Goal: Transaction & Acquisition: Purchase product/service

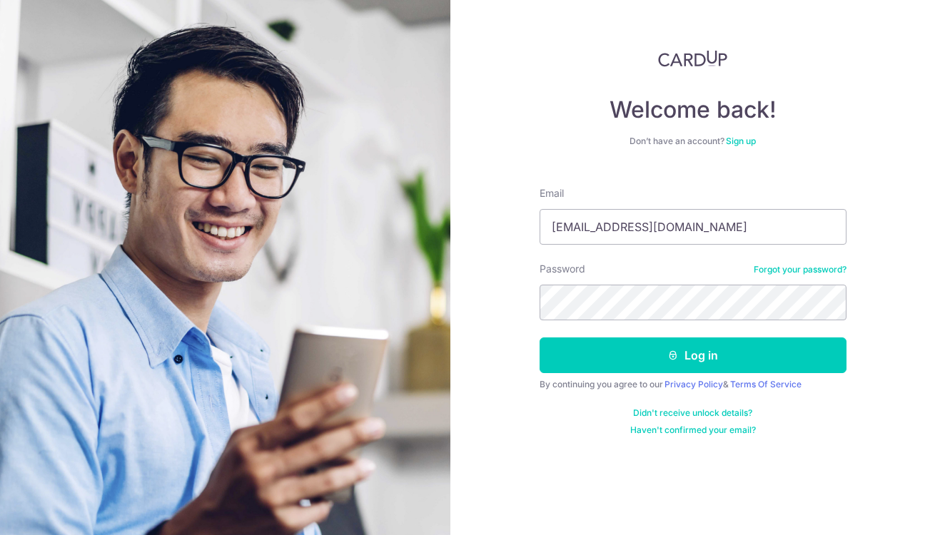
type input "valeriewong_1230@yahoo.com"
click at [693, 351] on button "Log in" at bounding box center [693, 356] width 307 height 36
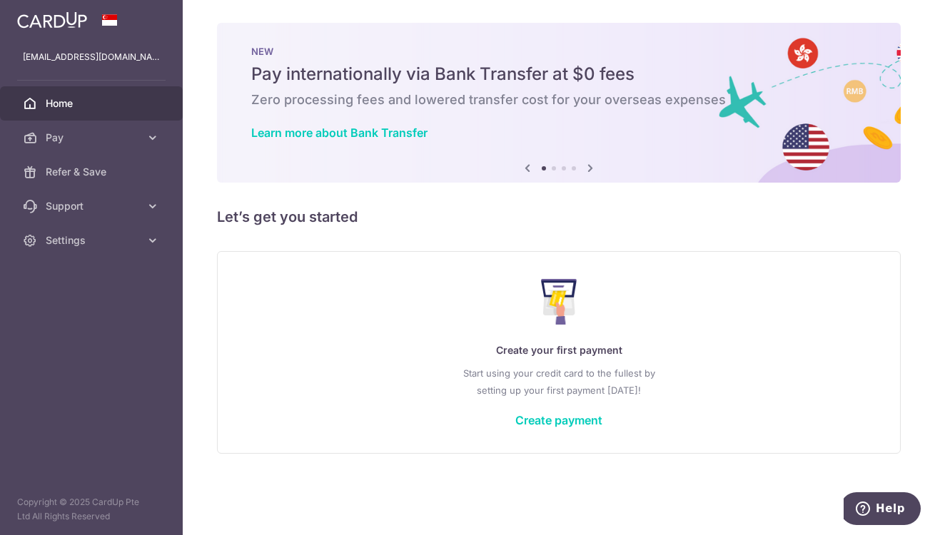
click at [46, 141] on span "Pay" at bounding box center [93, 138] width 94 height 14
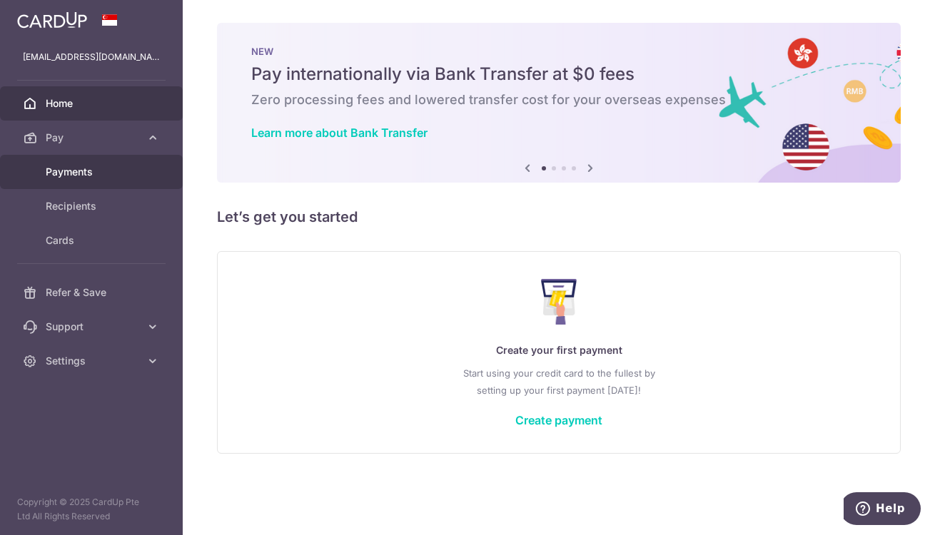
click at [61, 173] on span "Payments" at bounding box center [93, 172] width 94 height 14
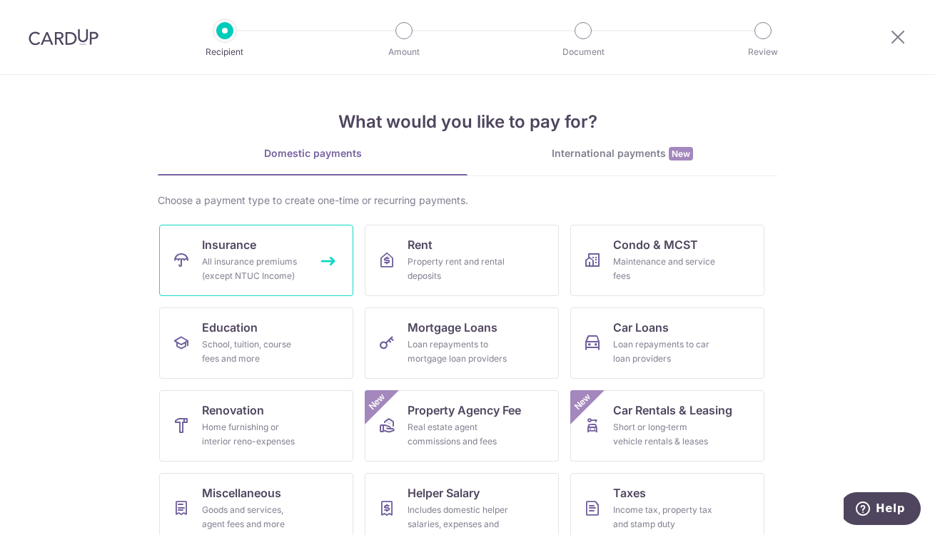
click at [226, 268] on div "All insurance premiums (except NTUC Income)" at bounding box center [253, 269] width 103 height 29
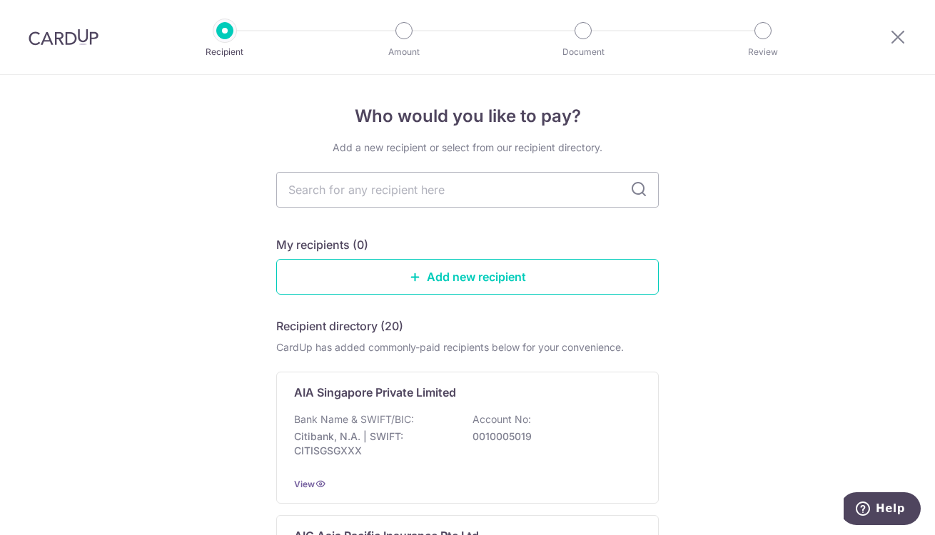
click at [317, 191] on input "text" at bounding box center [467, 190] width 383 height 36
click at [428, 278] on link "Add new recipient" at bounding box center [467, 277] width 383 height 36
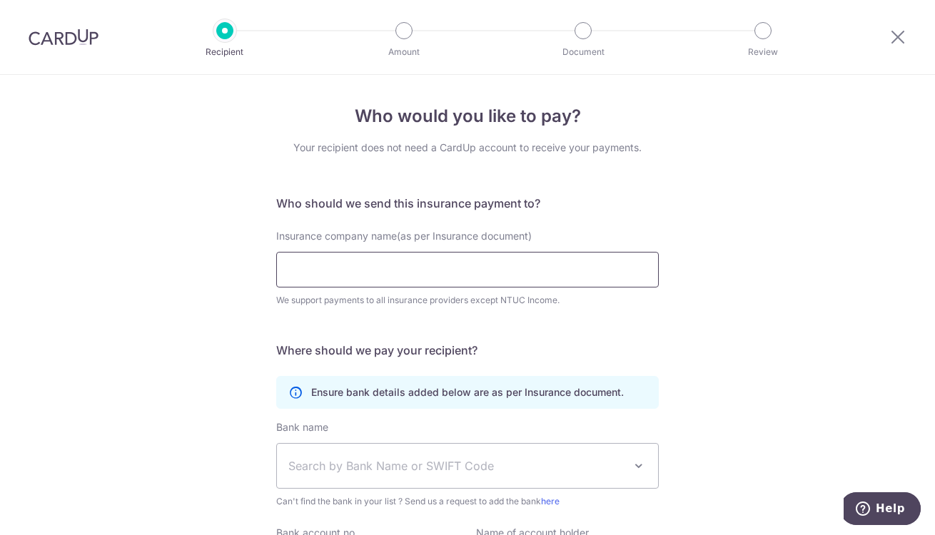
click at [423, 275] on input "Insurance company name(as per Insurance document)" at bounding box center [467, 270] width 383 height 36
type input "Manulife Singapore Pte Ltd"
click at [523, 347] on h5 "Where should we pay your recipient?" at bounding box center [467, 350] width 383 height 17
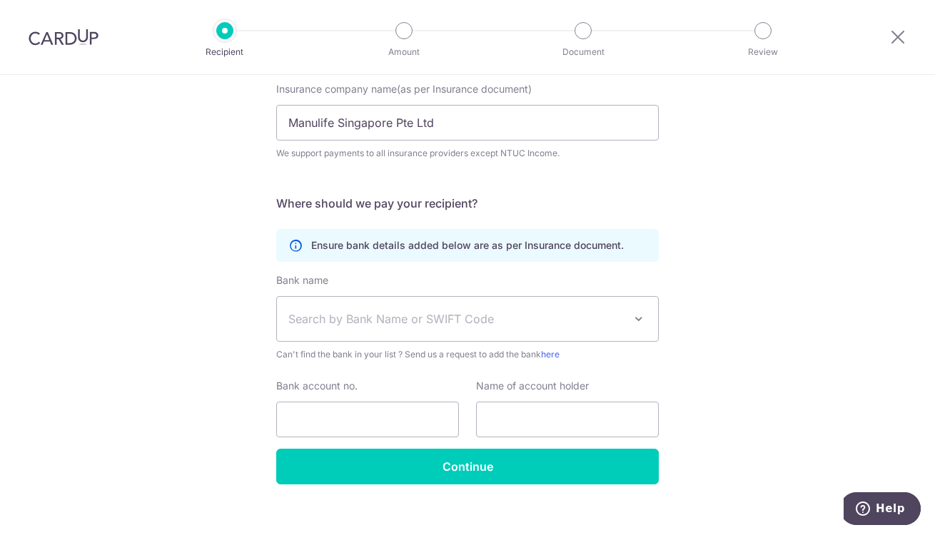
scroll to position [163, 0]
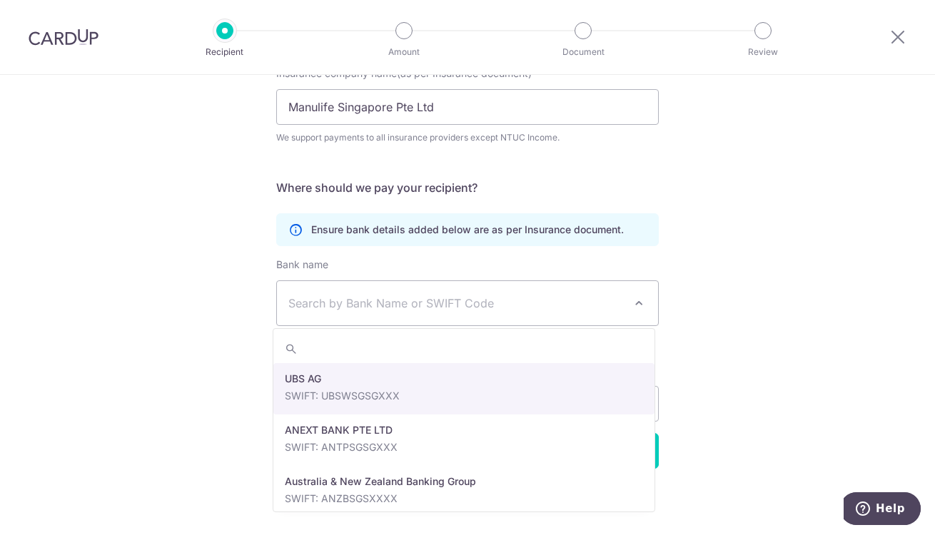
click at [635, 301] on span at bounding box center [638, 303] width 17 height 17
type input "db"
select select "6"
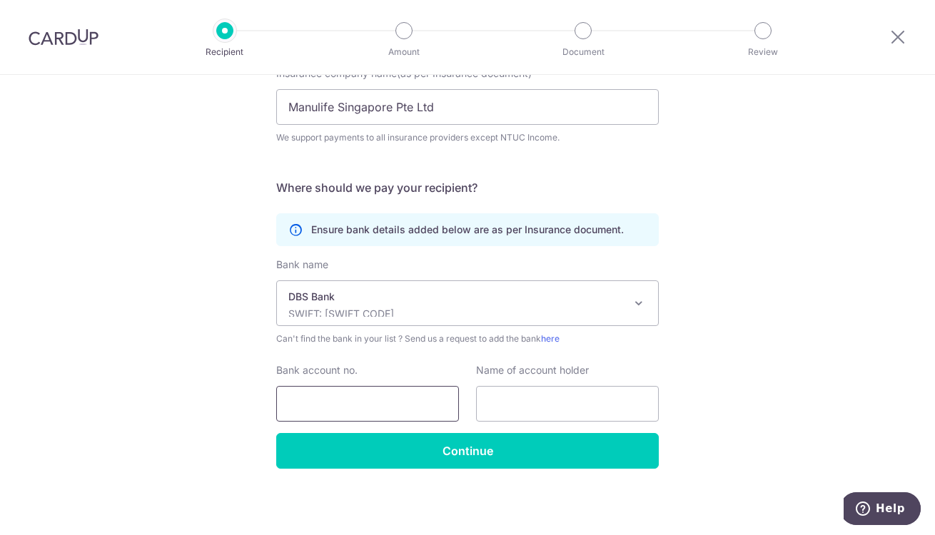
click at [299, 403] on input "Bank account no." at bounding box center [367, 404] width 183 height 36
type input "0039009542"
click at [502, 407] on input "text" at bounding box center [567, 404] width 183 height 36
type input "Manulife - Operations"
click at [456, 448] on input "Continue" at bounding box center [467, 451] width 383 height 36
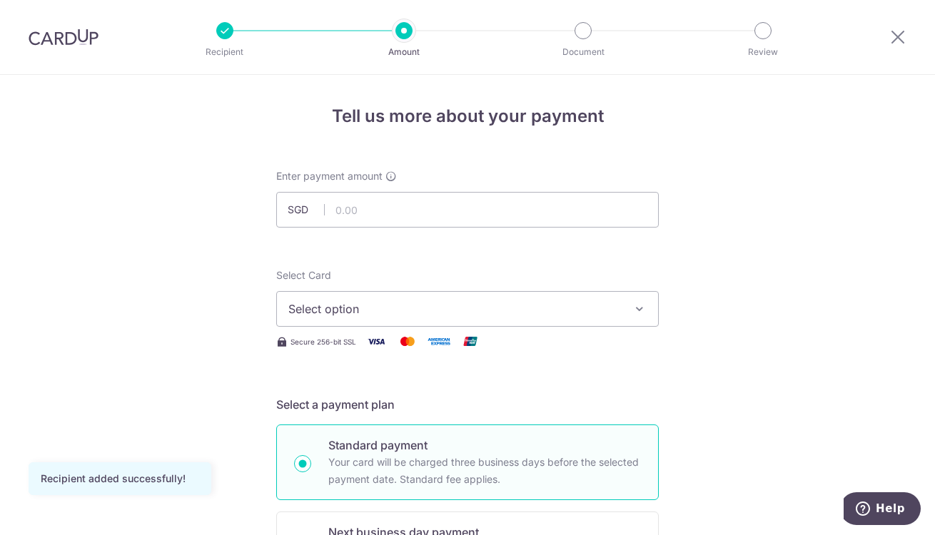
click at [633, 306] on icon "button" at bounding box center [640, 309] width 14 height 14
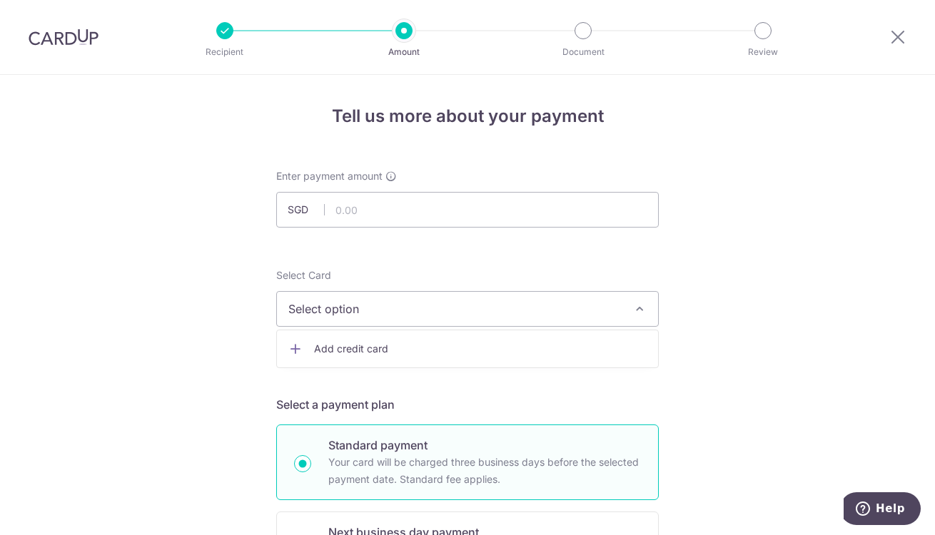
click at [374, 309] on span "Select option" at bounding box center [454, 309] width 333 height 17
click at [634, 308] on icon "button" at bounding box center [640, 309] width 14 height 14
click at [368, 352] on span "Add credit card" at bounding box center [480, 349] width 333 height 14
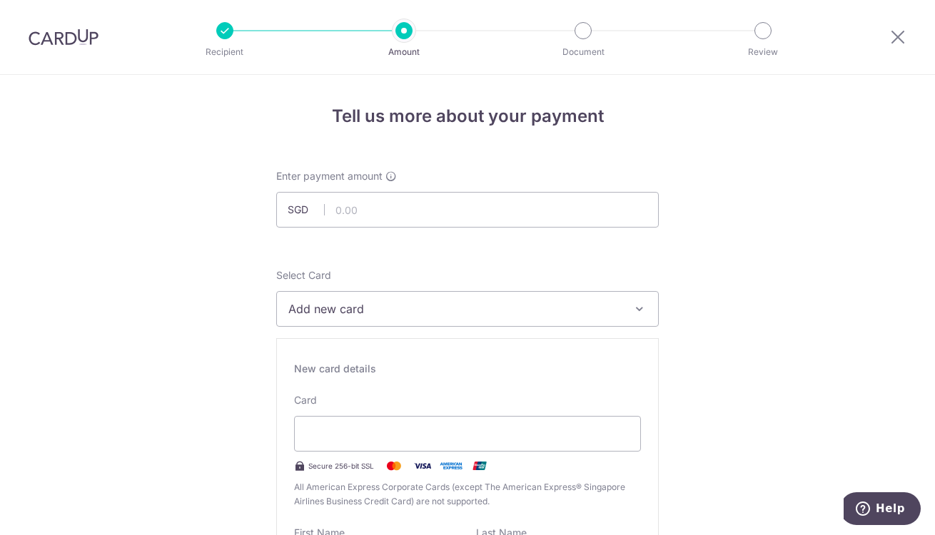
click at [330, 306] on span "Add new card" at bounding box center [454, 309] width 333 height 17
click at [293, 348] on icon at bounding box center [295, 349] width 14 height 14
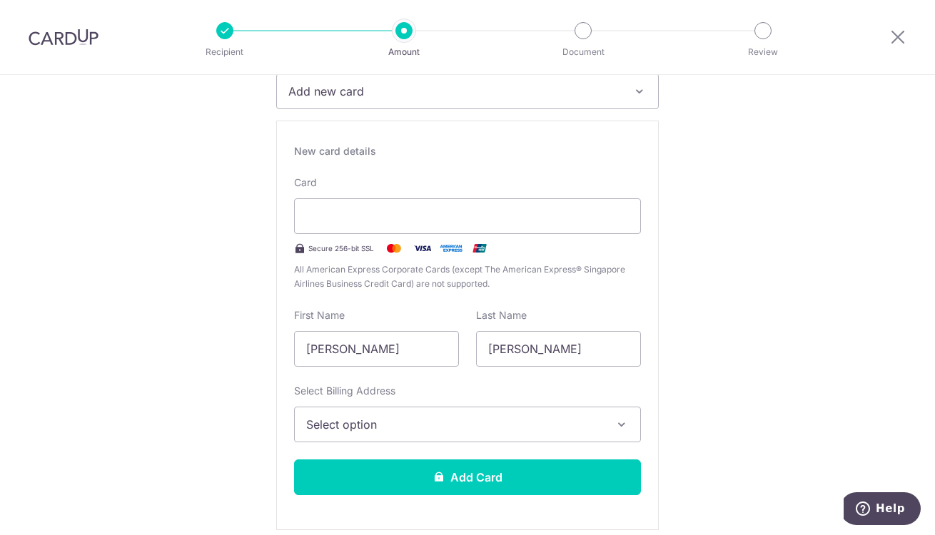
scroll to position [291, 0]
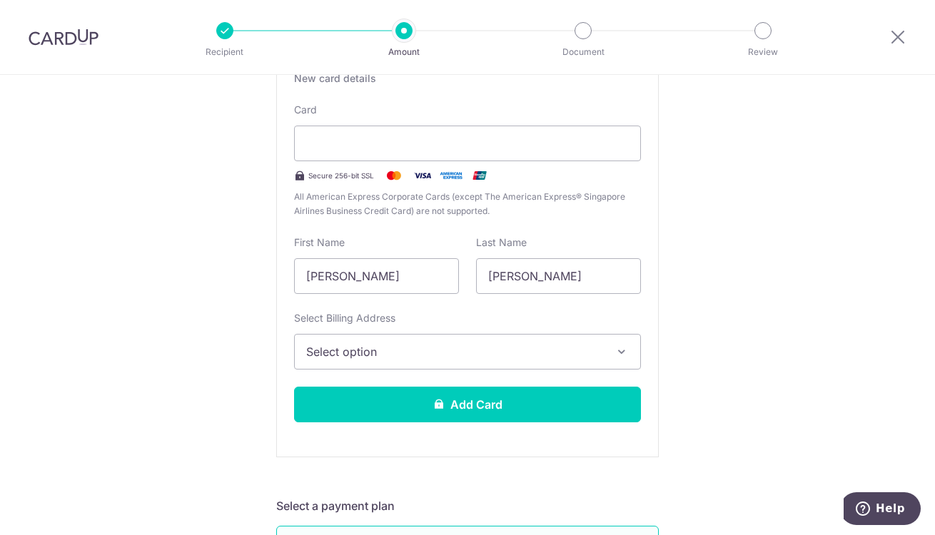
click at [615, 348] on icon "button" at bounding box center [622, 352] width 14 height 14
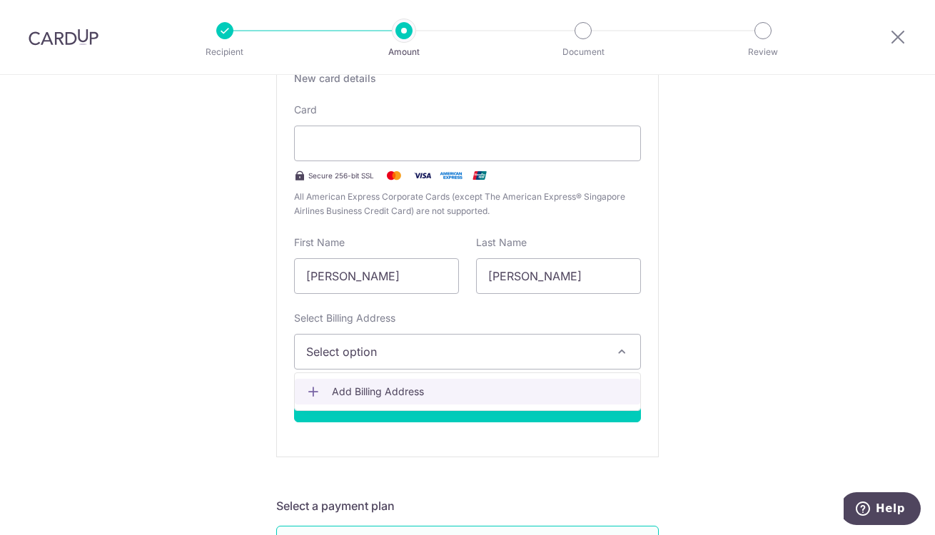
click at [406, 387] on span "Add Billing Address" at bounding box center [480, 392] width 297 height 14
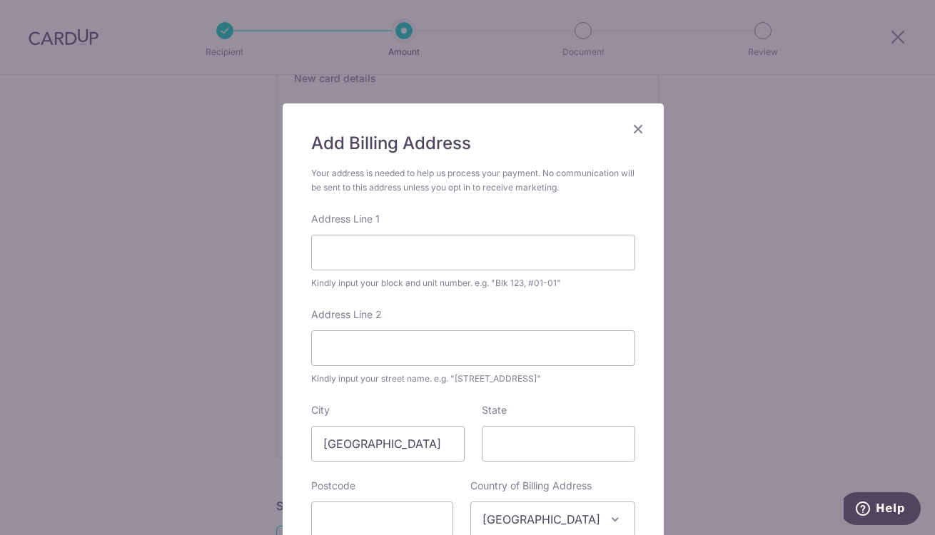
scroll to position [186, 0]
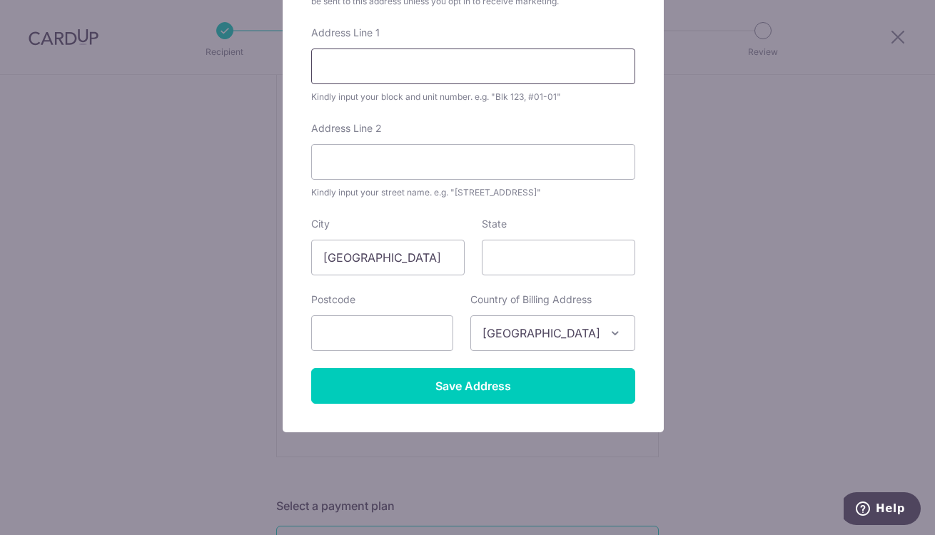
click at [348, 71] on input "Address Line 1" at bounding box center [473, 67] width 324 height 36
type input "138 Hillview Avenue"
click at [348, 154] on input "Address Line 2" at bounding box center [473, 162] width 324 height 36
type input ")"
type input "09-07 Hillview Residence"
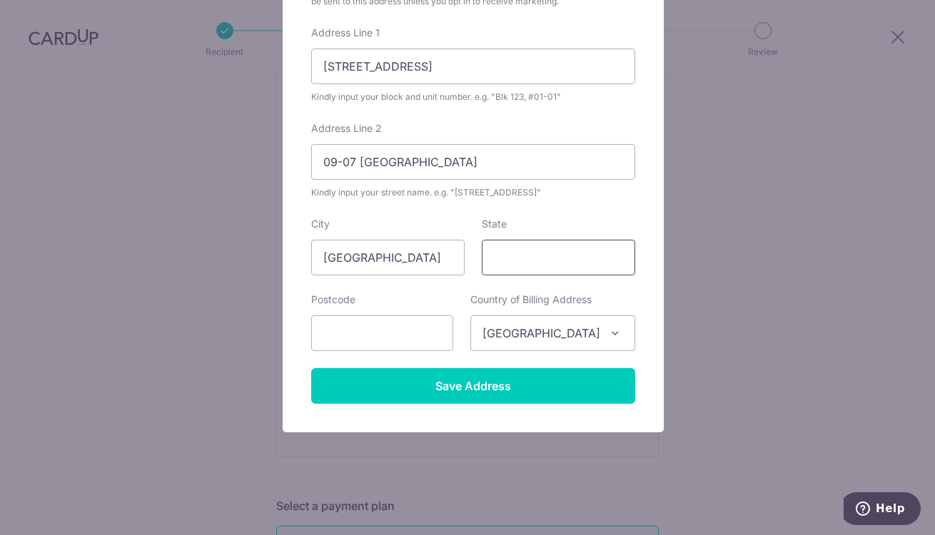
click at [503, 255] on input "State" at bounding box center [559, 258] width 154 height 36
click at [497, 257] on input "SIngapore" at bounding box center [559, 258] width 154 height 36
type input "[GEOGRAPHIC_DATA]"
click at [407, 335] on input "text" at bounding box center [382, 334] width 142 height 36
type input "669599"
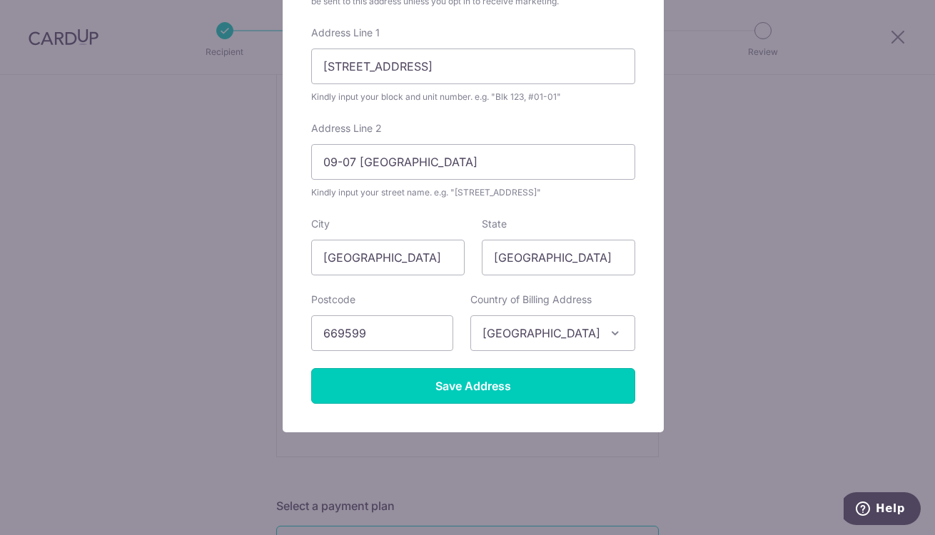
click at [459, 385] on input "Save Address" at bounding box center [473, 386] width 324 height 36
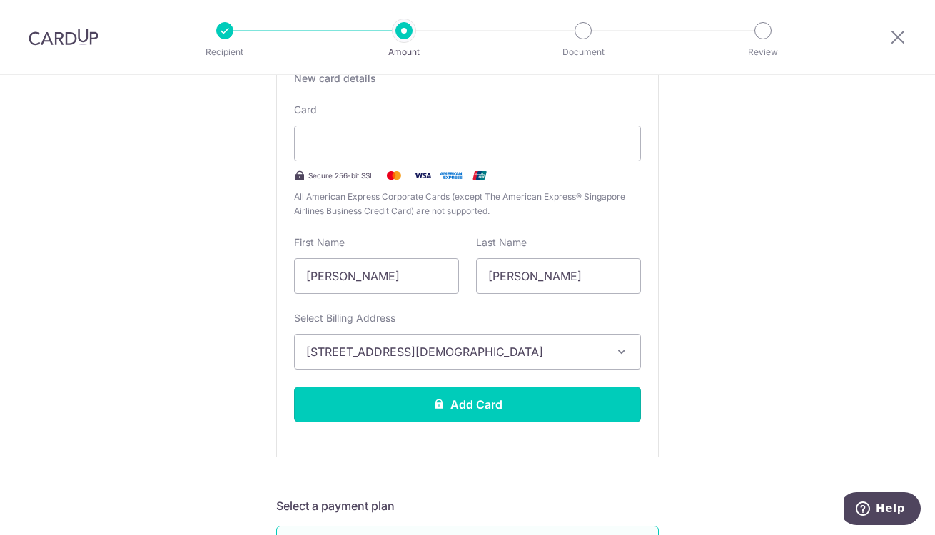
click at [447, 396] on button "Add Card" at bounding box center [467, 405] width 347 height 36
click at [443, 401] on button "Add Card" at bounding box center [467, 405] width 347 height 36
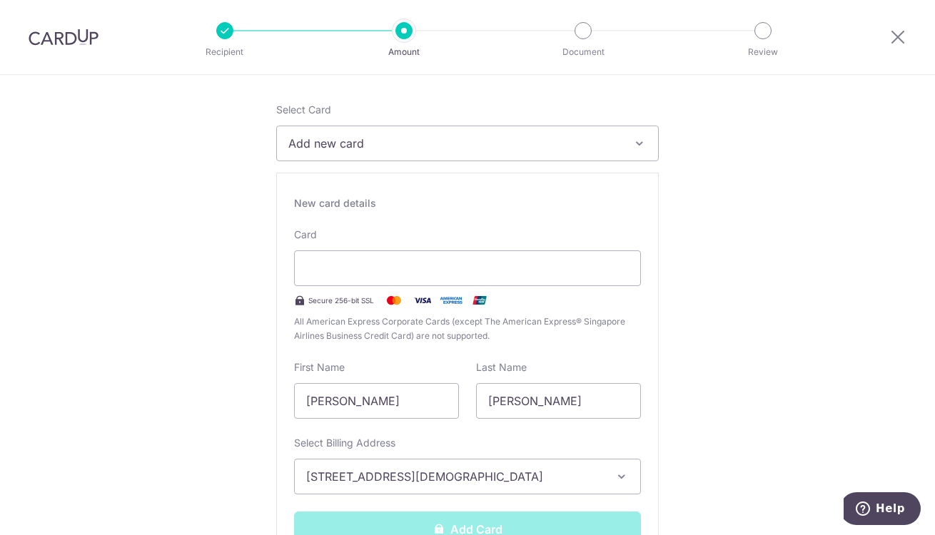
scroll to position [190, 0]
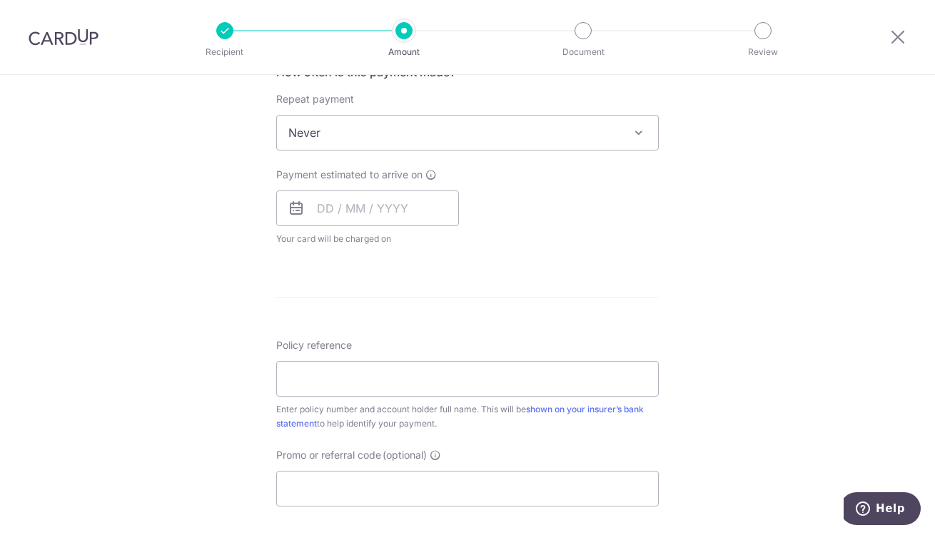
scroll to position [576, 0]
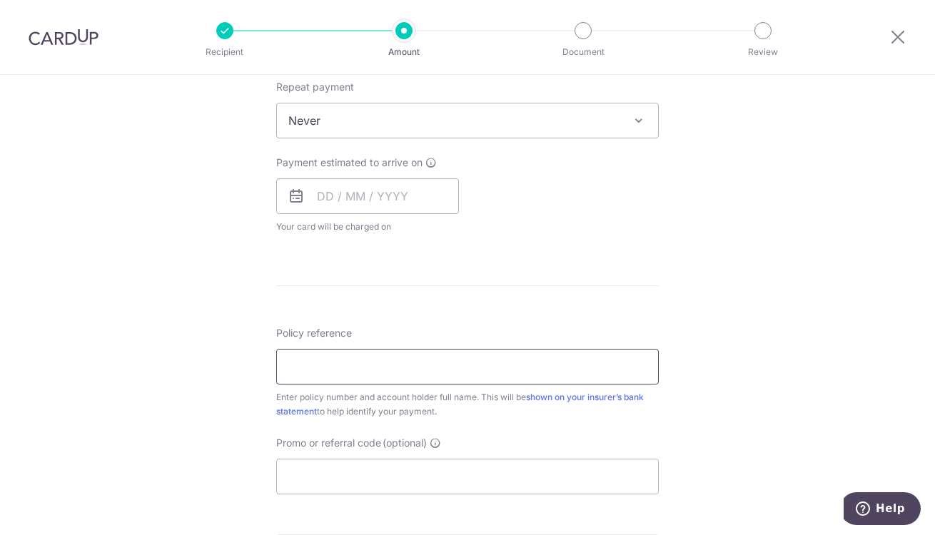
click at [342, 363] on input "Policy reference" at bounding box center [467, 367] width 383 height 36
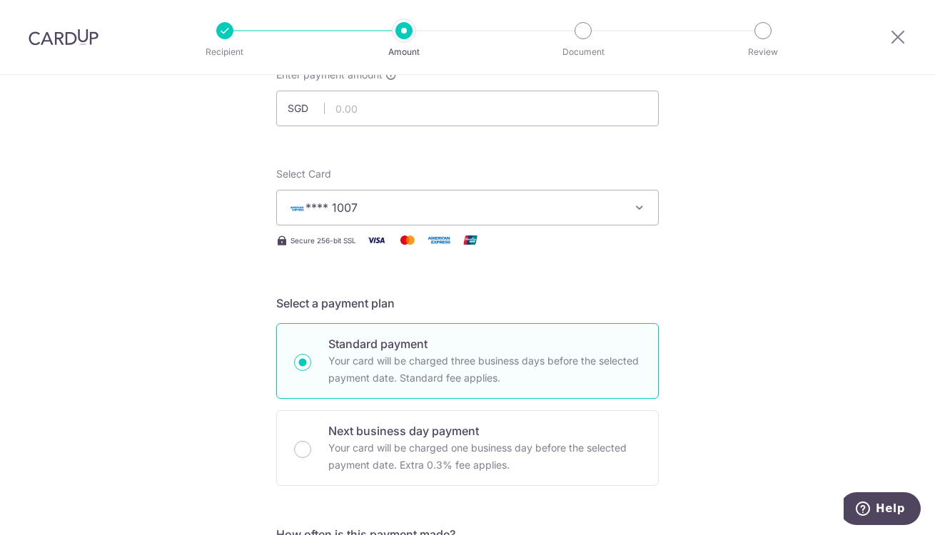
scroll to position [0, 0]
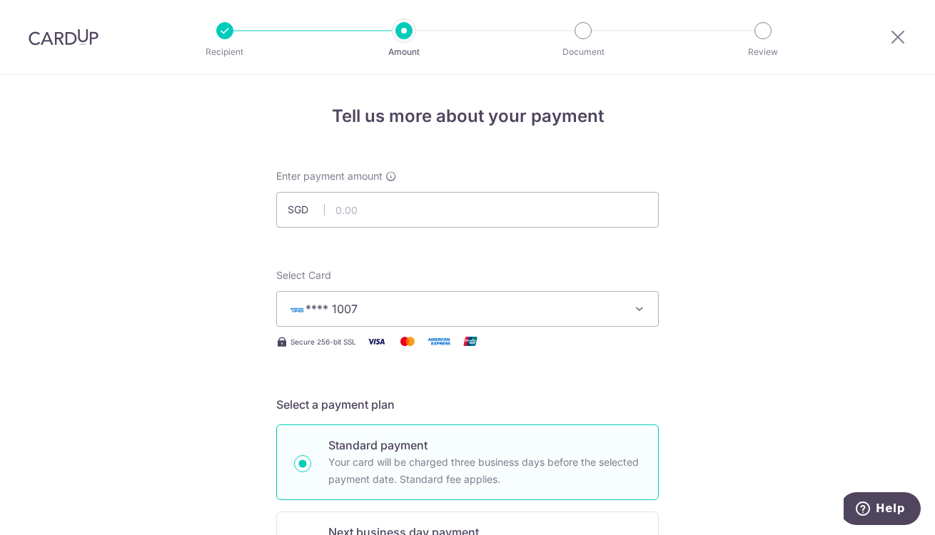
type input "43"
click at [346, 210] on input "text" at bounding box center [467, 210] width 383 height 36
type input "433.55"
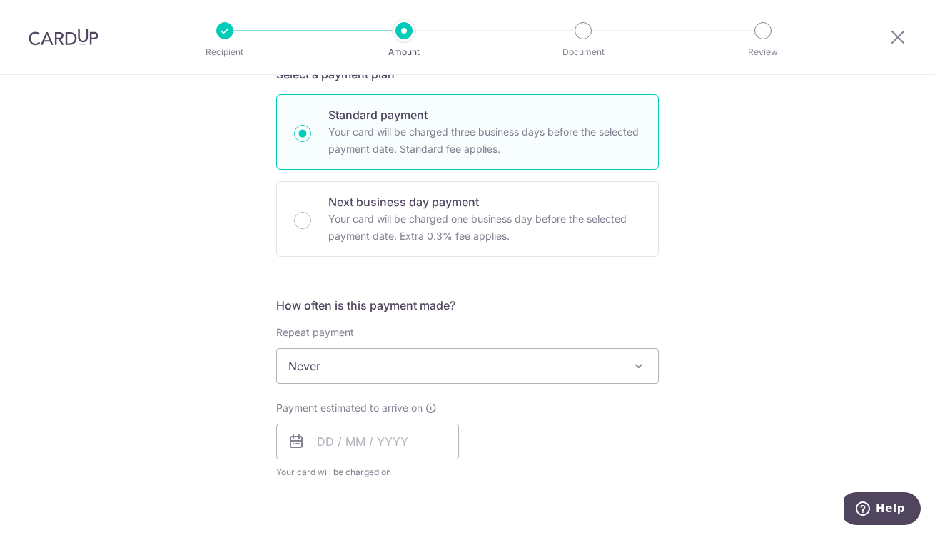
scroll to position [334, 0]
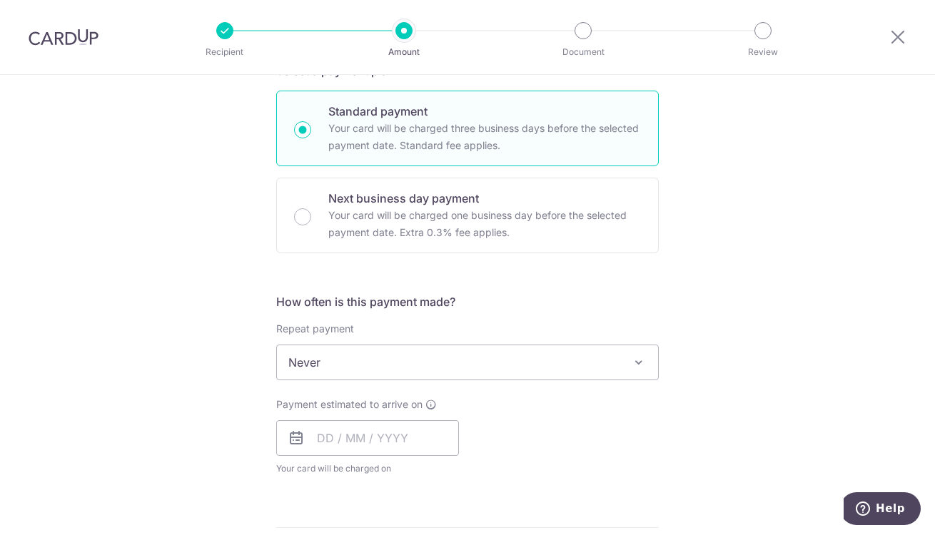
drag, startPoint x: 845, startPoint y: 290, endPoint x: 817, endPoint y: 306, distance: 32.6
click at [817, 306] on div "Tell us more about your payment Enter payment amount SGD 433.55 Card added succ…" at bounding box center [467, 387] width 935 height 1292
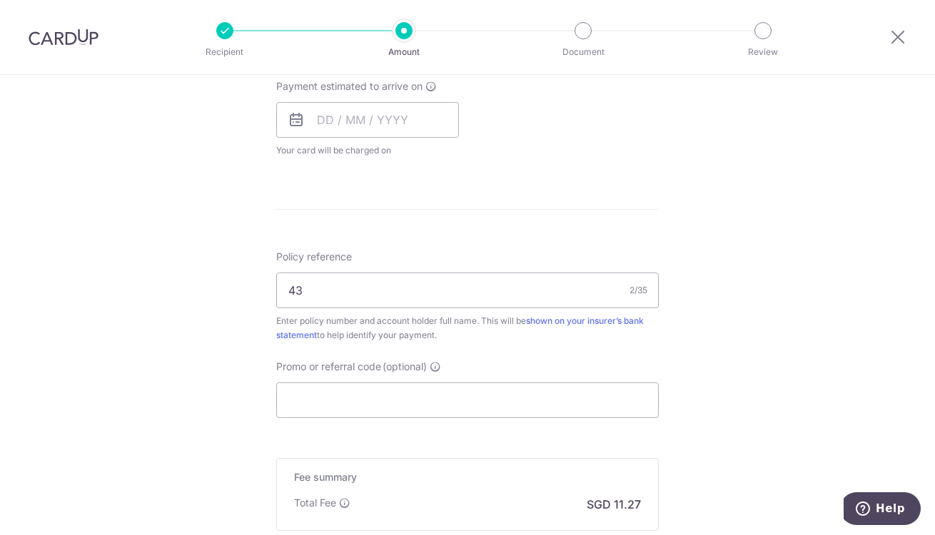
scroll to position [709, 0]
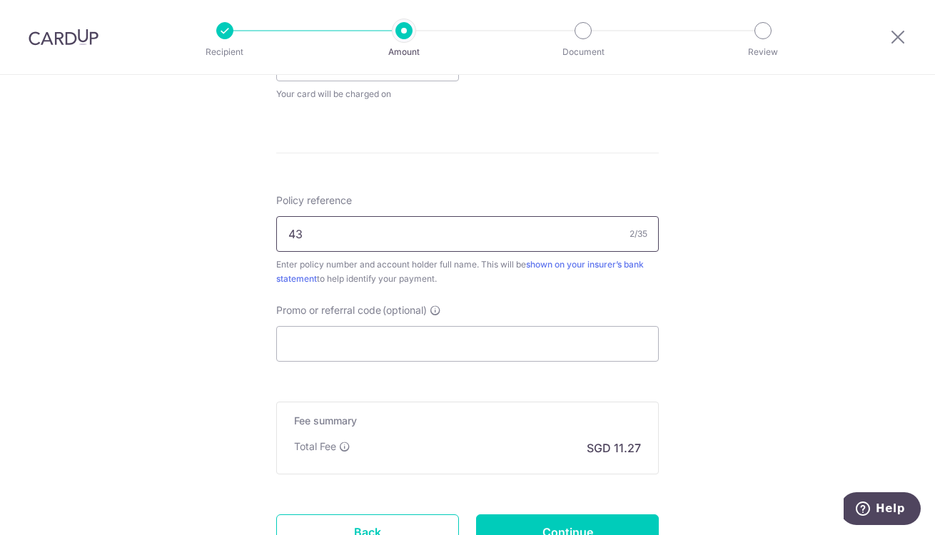
click at [363, 235] on input "43" at bounding box center [467, 234] width 383 height 36
type input "4"
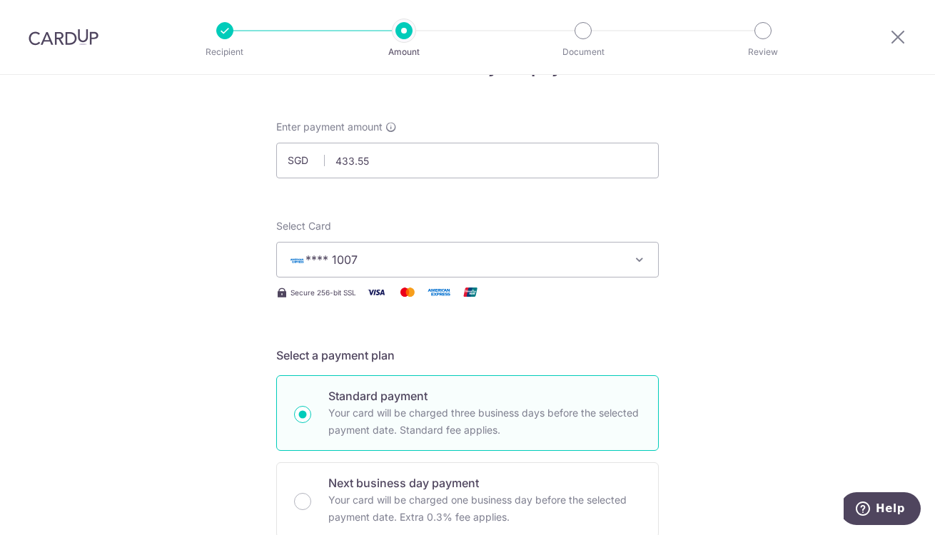
scroll to position [49, 0]
type input "2470607734"
click at [386, 160] on input "433.55" at bounding box center [467, 161] width 383 height 36
type input "4"
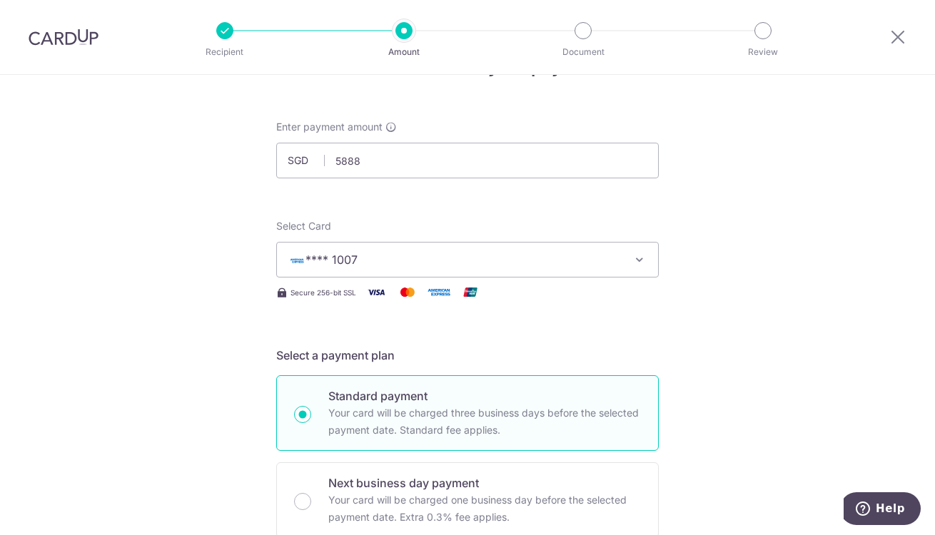
type input "5,888.00"
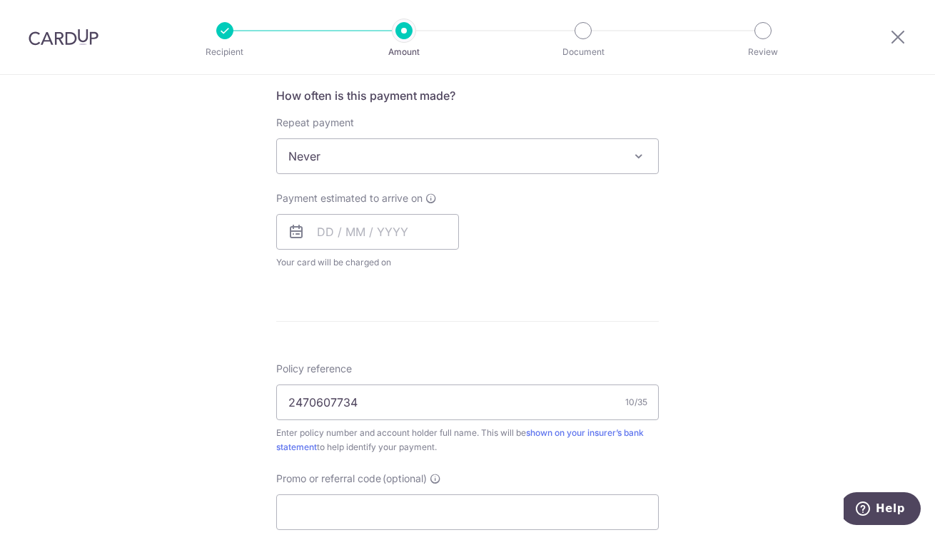
scroll to position [662, 0]
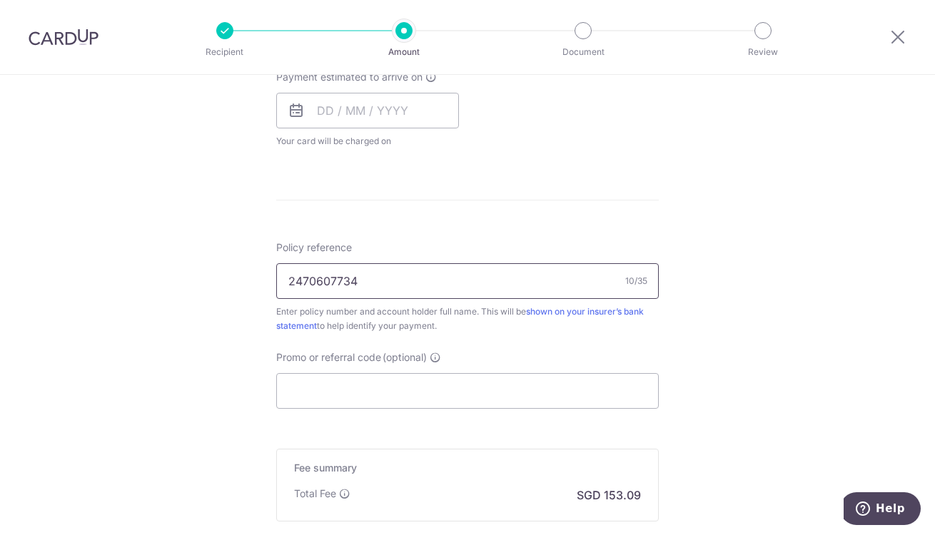
click at [375, 276] on input "2470607734" at bounding box center [467, 281] width 383 height 36
type input "24"
click at [310, 392] on input "Promo or referral code (optional)" at bounding box center [467, 391] width 383 height 36
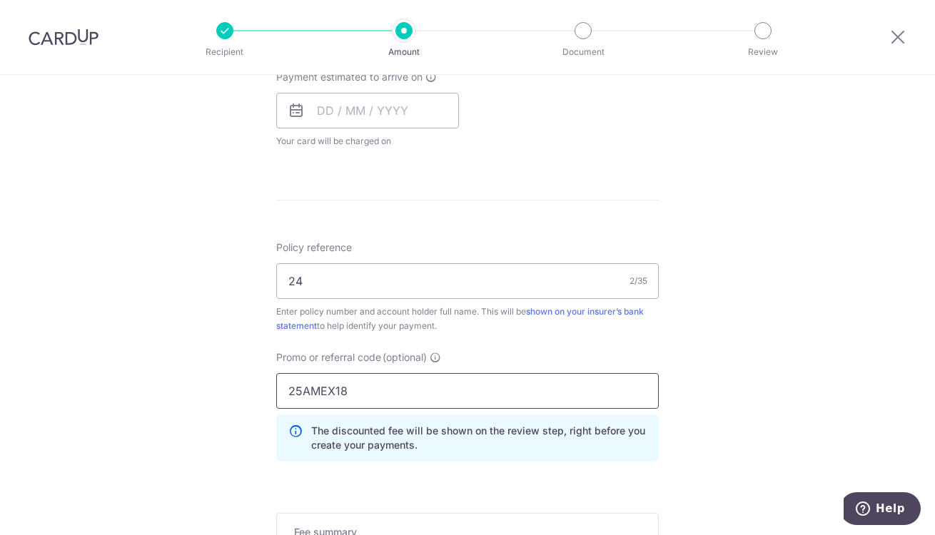
type input "25AMEX18"
click at [302, 281] on input "24" at bounding box center [467, 281] width 383 height 36
type input "2451495497"
click at [730, 351] on div "Tell us more about your payment Enter payment amount SGD 5,888.00 5888.00 Card …" at bounding box center [467, 91] width 935 height 1356
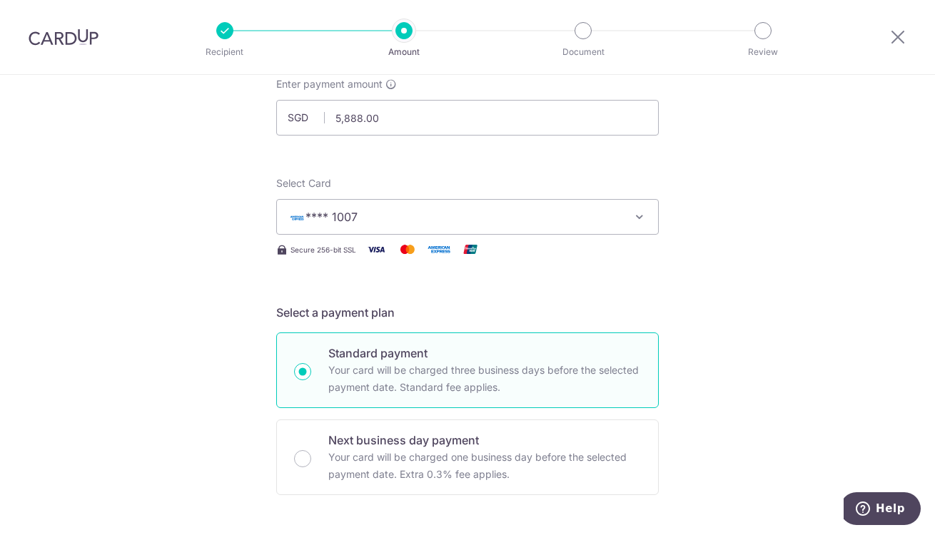
scroll to position [0, 0]
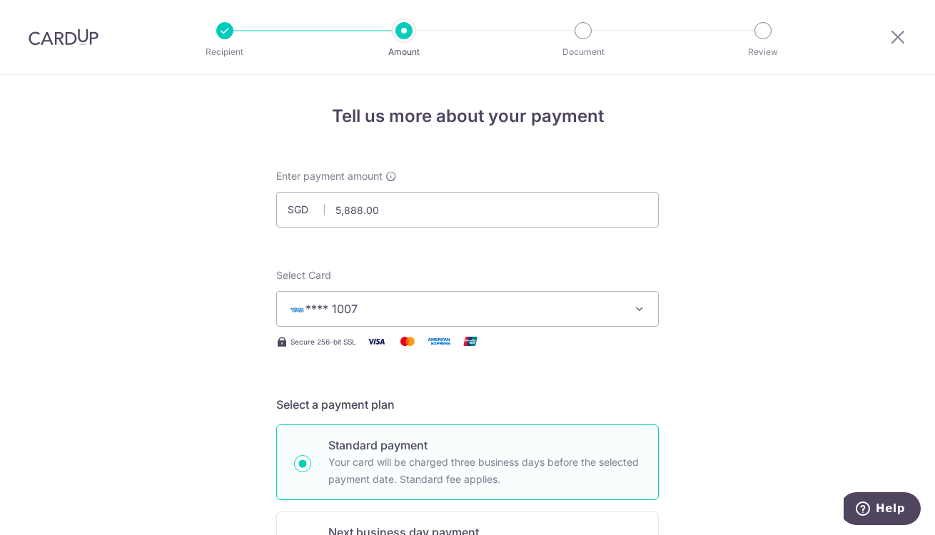
click at [498, 291] on button "**** 1007" at bounding box center [467, 309] width 383 height 36
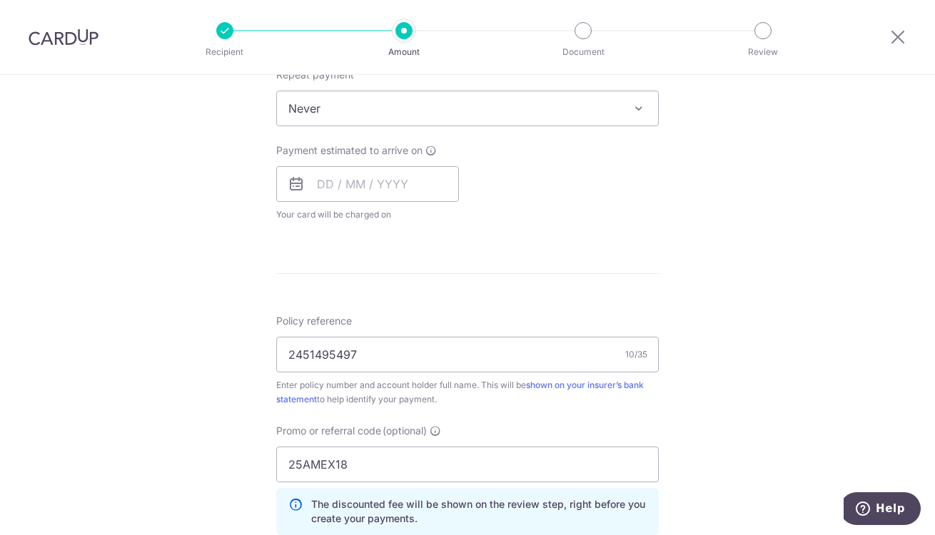
scroll to position [614, 0]
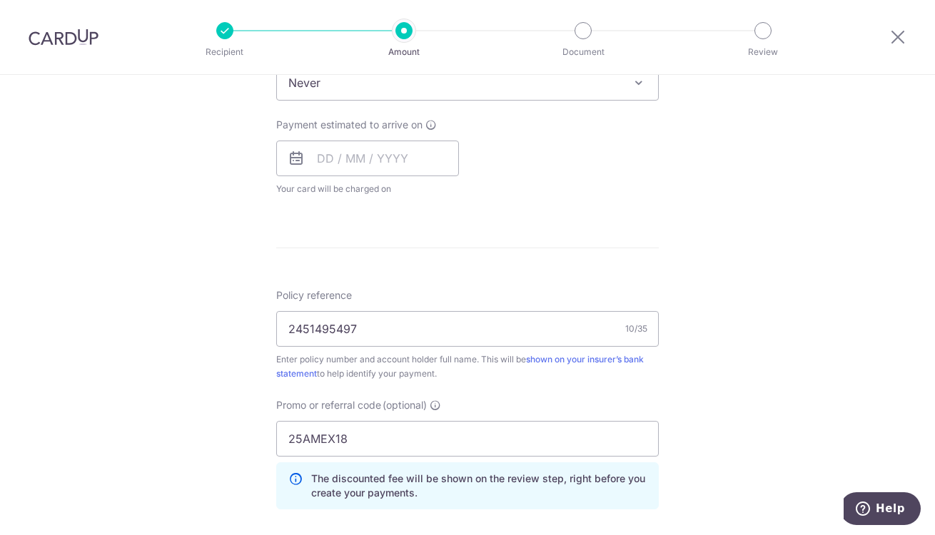
click at [491, 246] on form "Enter payment amount SGD 5,888.00 5888.00 Card added successfully Select Card *…" at bounding box center [467, 152] width 383 height 1194
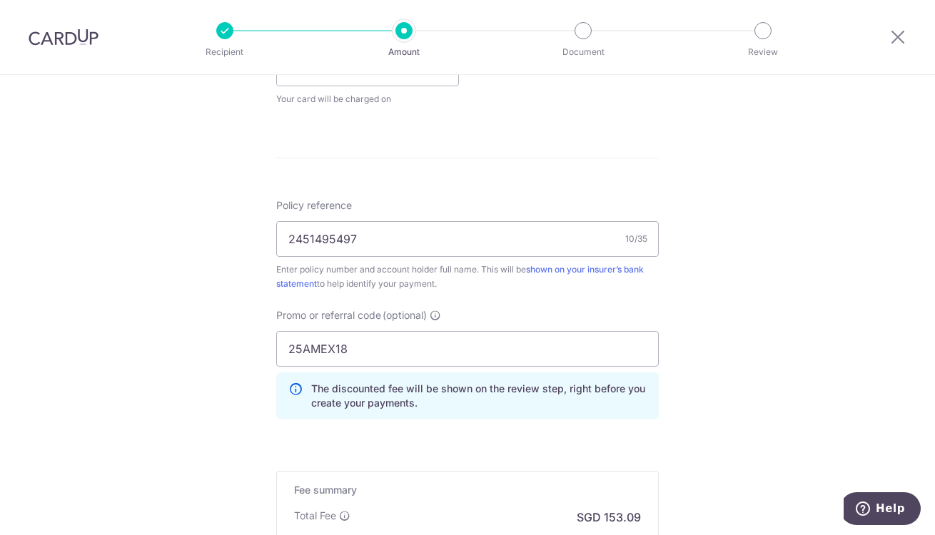
scroll to position [705, 0]
click at [483, 337] on input "25AMEX18" at bounding box center [467, 348] width 383 height 36
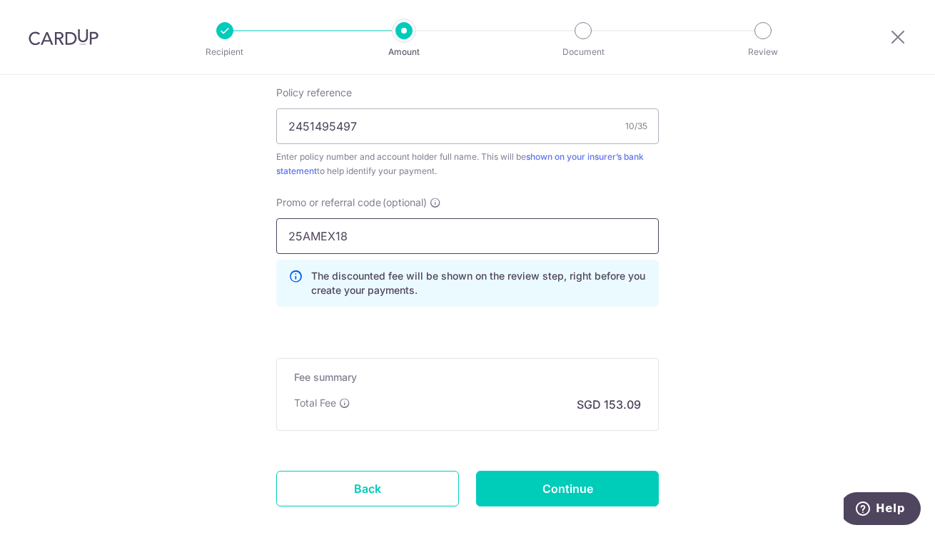
scroll to position [817, 0]
click at [442, 291] on p "The discounted fee will be shown on the review step, right before you create yo…" at bounding box center [479, 283] width 336 height 29
click at [538, 484] on input "Continue" at bounding box center [567, 489] width 183 height 36
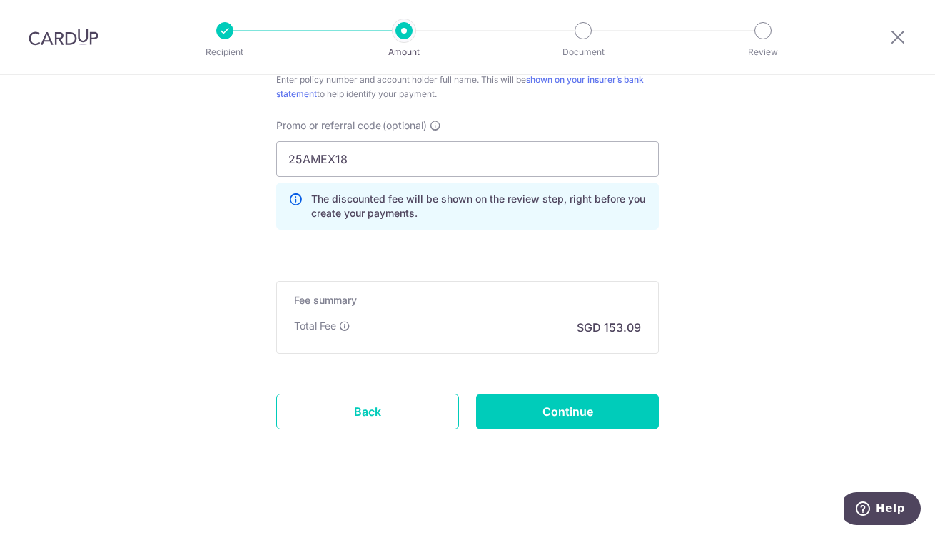
scroll to position [927, 0]
click at [553, 408] on input "Continue" at bounding box center [567, 414] width 183 height 36
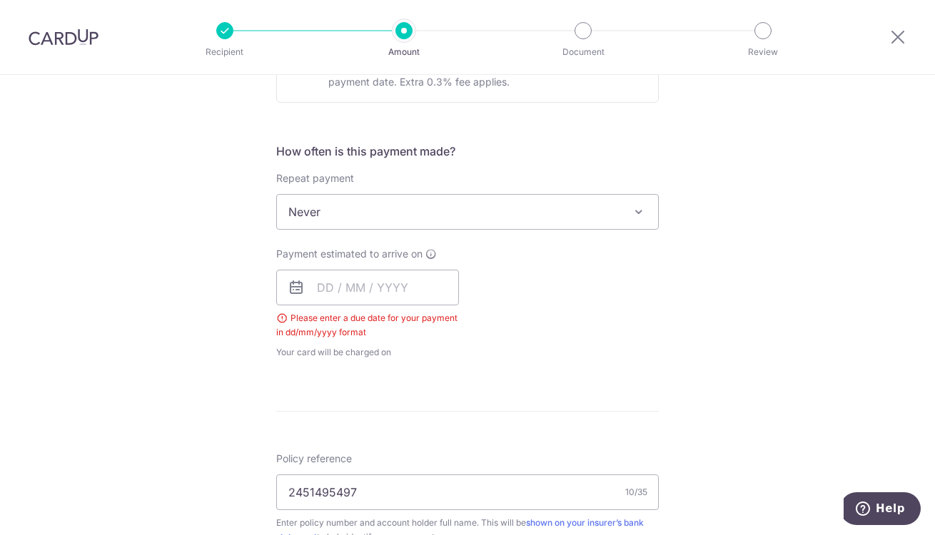
scroll to position [486, 0]
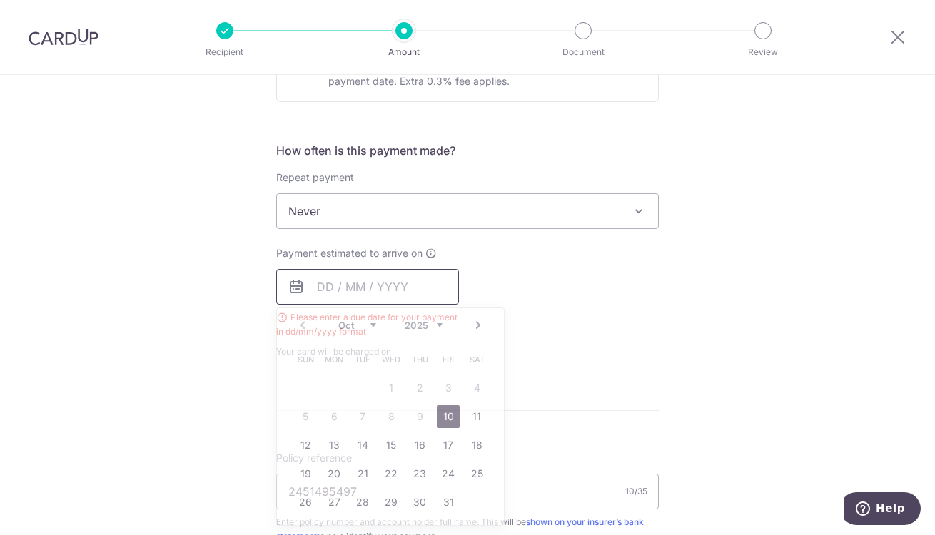
click at [313, 286] on input "text" at bounding box center [367, 287] width 183 height 36
click at [446, 420] on link "10" at bounding box center [448, 417] width 23 height 23
type input "[DATE]"
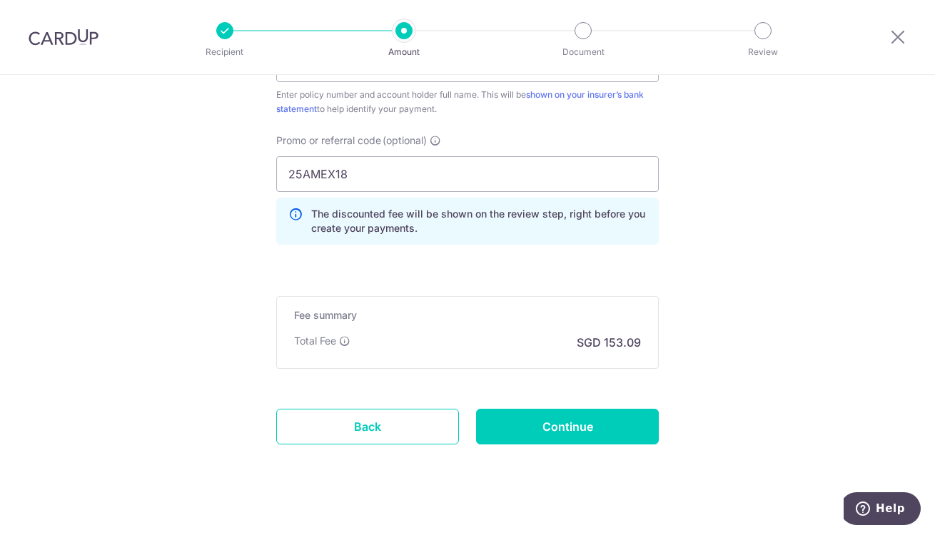
scroll to position [936, 0]
click at [558, 423] on input "Continue" at bounding box center [567, 429] width 183 height 36
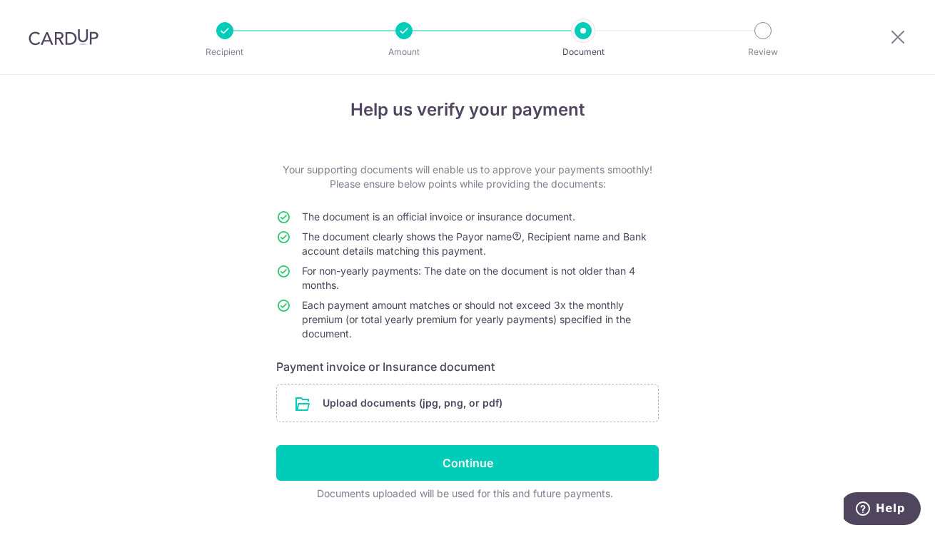
scroll to position [39, 0]
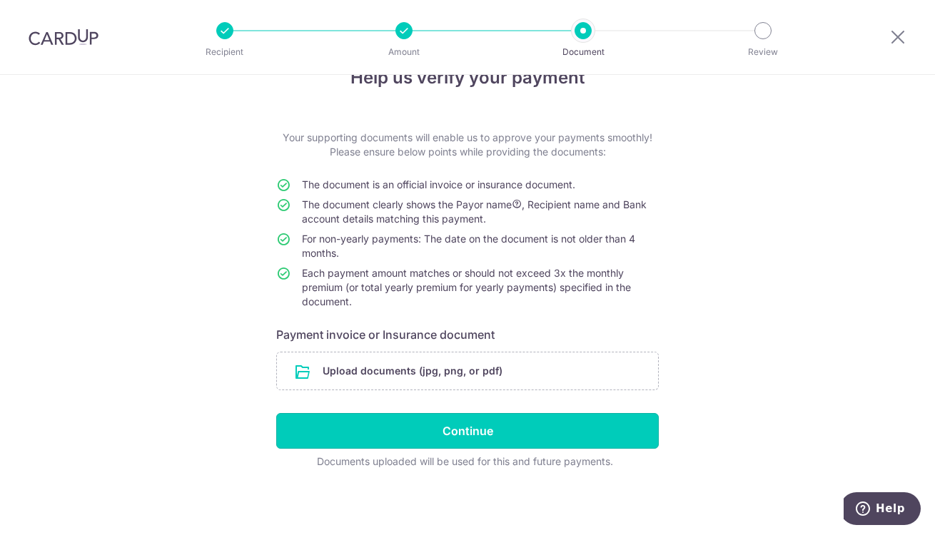
click at [403, 433] on input "Continue" at bounding box center [467, 431] width 383 height 36
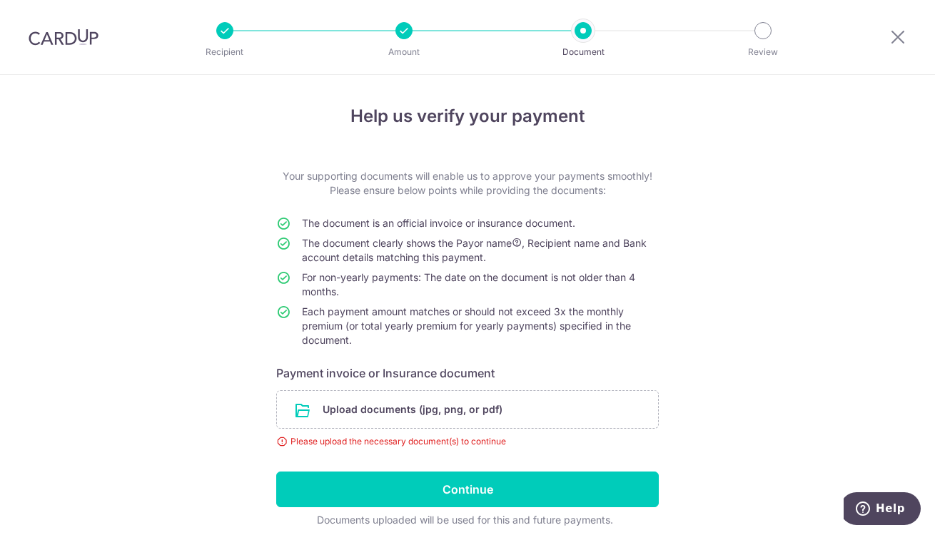
click at [401, 31] on div at bounding box center [404, 30] width 17 height 17
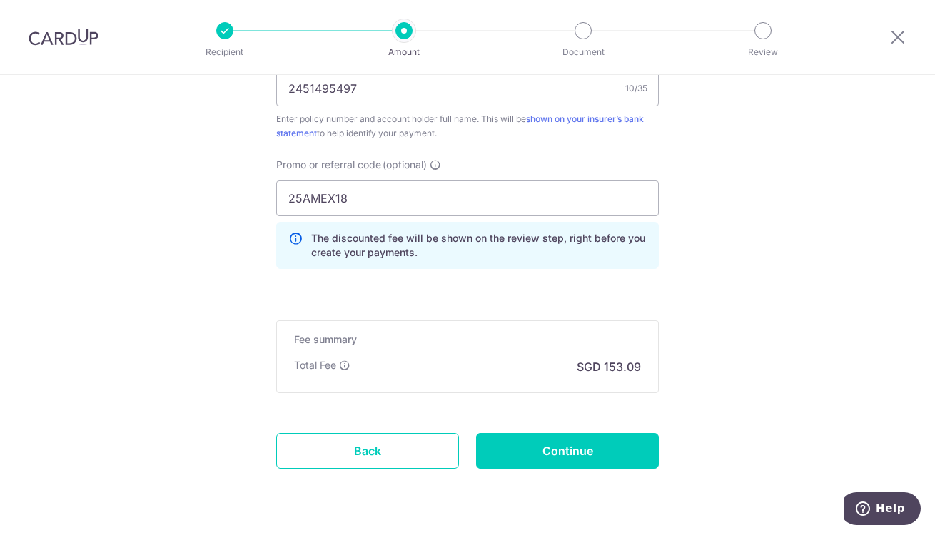
scroll to position [952, 0]
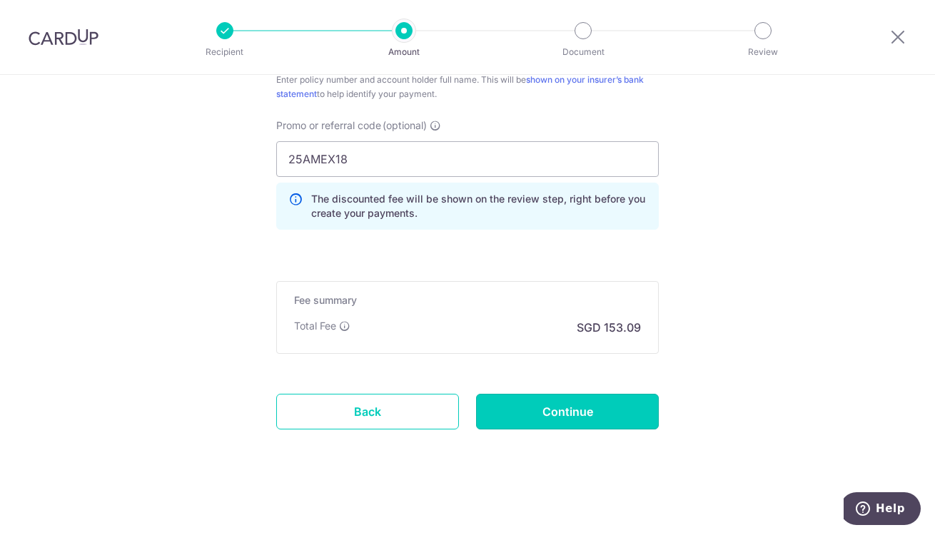
click at [558, 405] on input "Continue" at bounding box center [567, 412] width 183 height 36
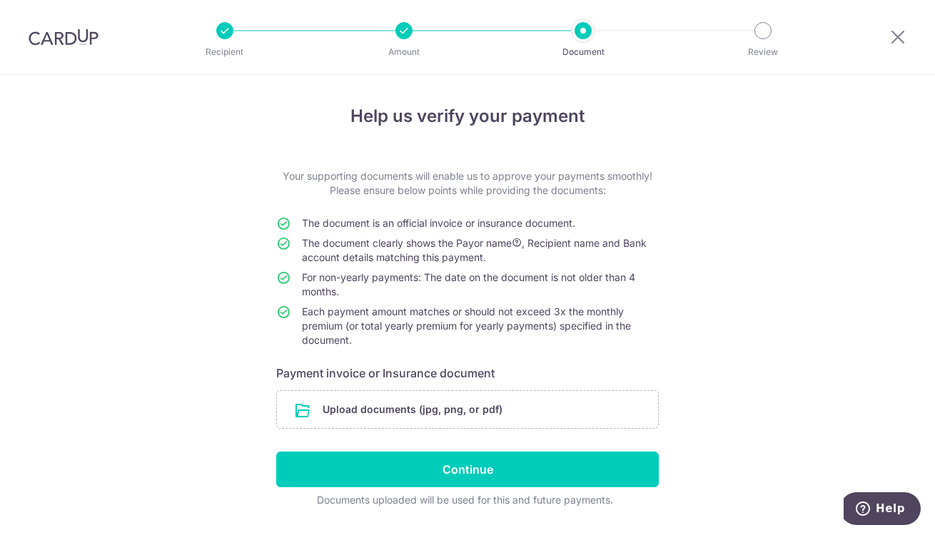
scroll to position [39, 0]
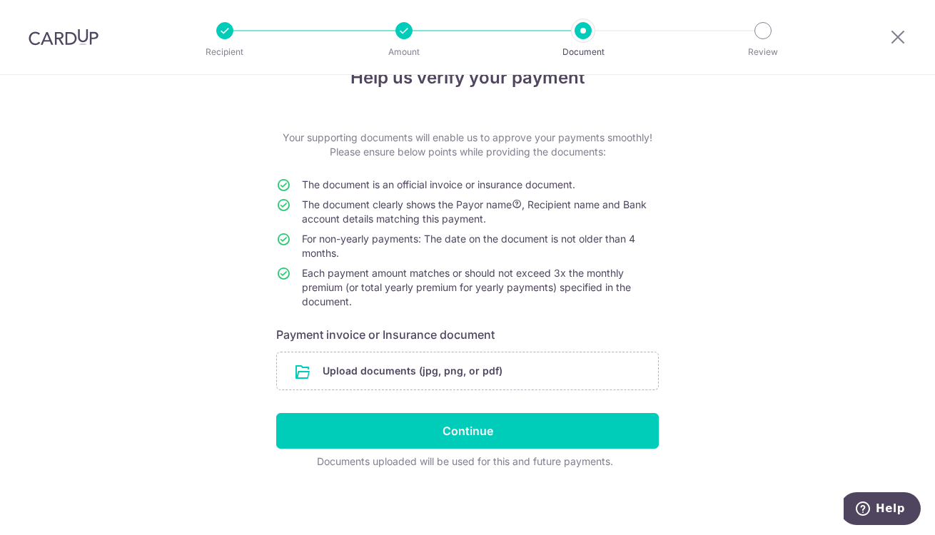
click at [375, 370] on input "file" at bounding box center [467, 371] width 381 height 37
click at [396, 368] on input "file" at bounding box center [467, 371] width 381 height 37
click at [414, 372] on input "file" at bounding box center [467, 371] width 381 height 37
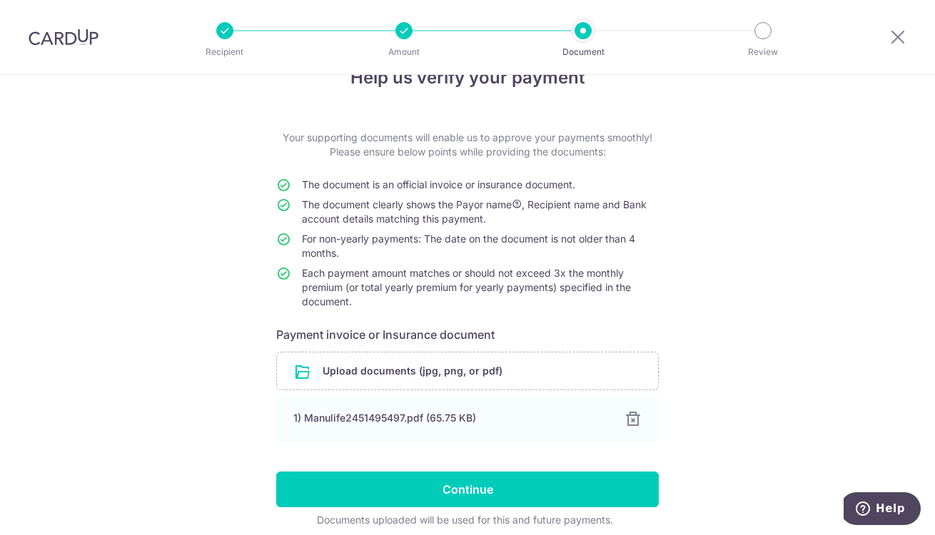
scroll to position [97, 0]
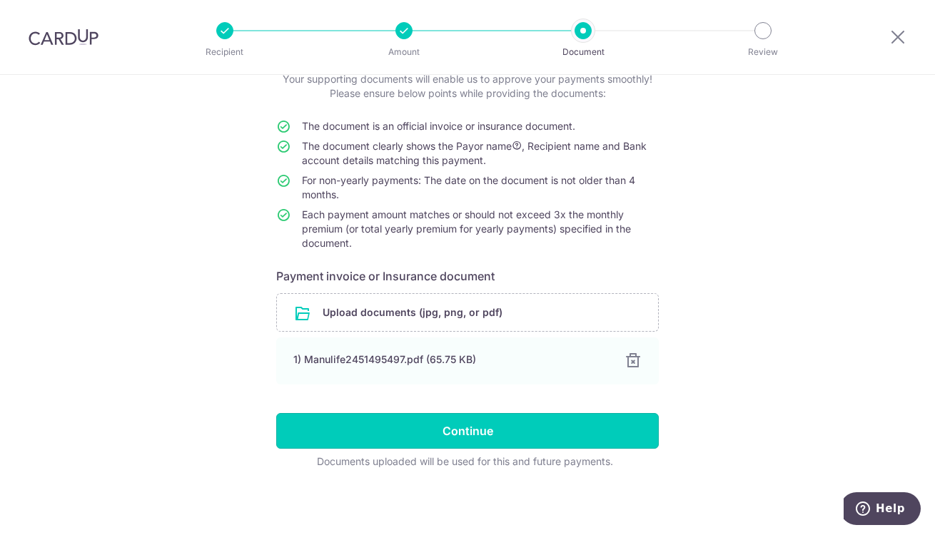
click at [443, 430] on input "Continue" at bounding box center [467, 431] width 383 height 36
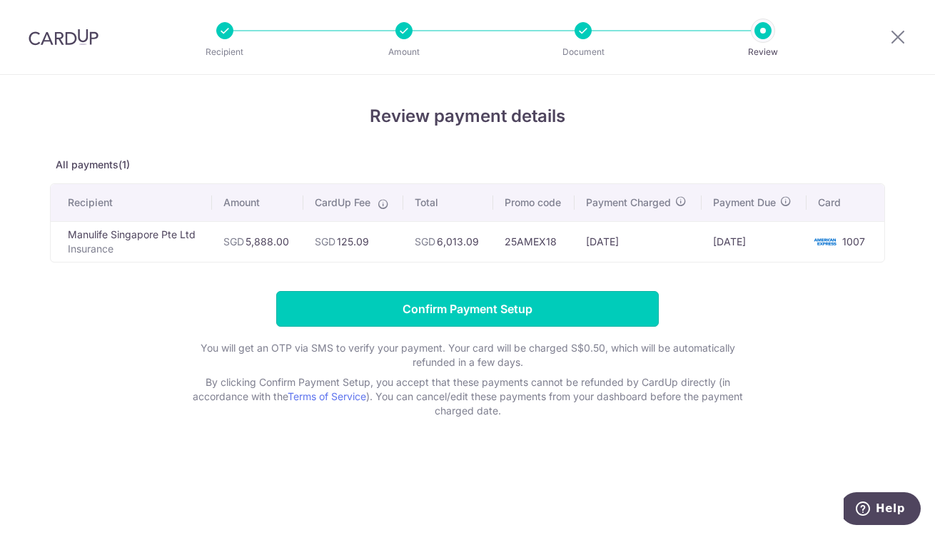
click at [441, 306] on input "Confirm Payment Setup" at bounding box center [467, 309] width 383 height 36
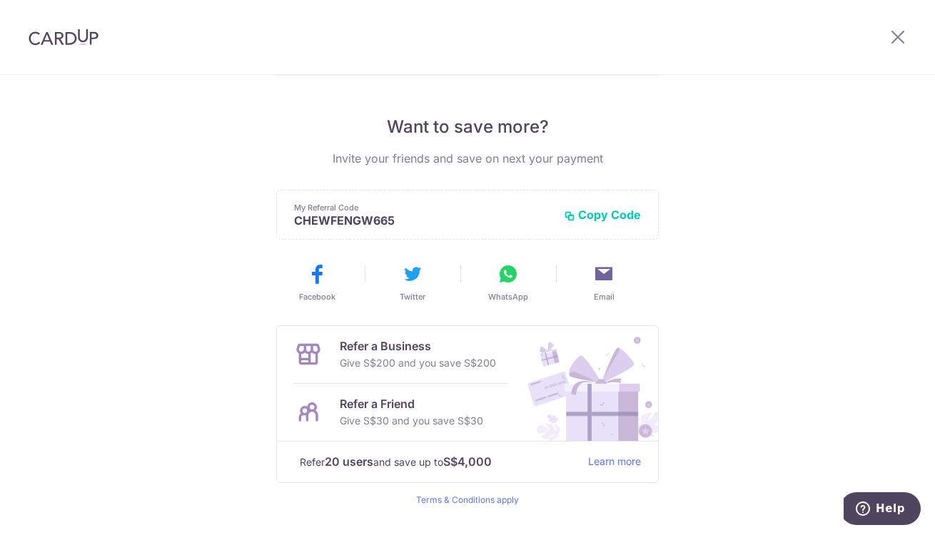
scroll to position [259, 0]
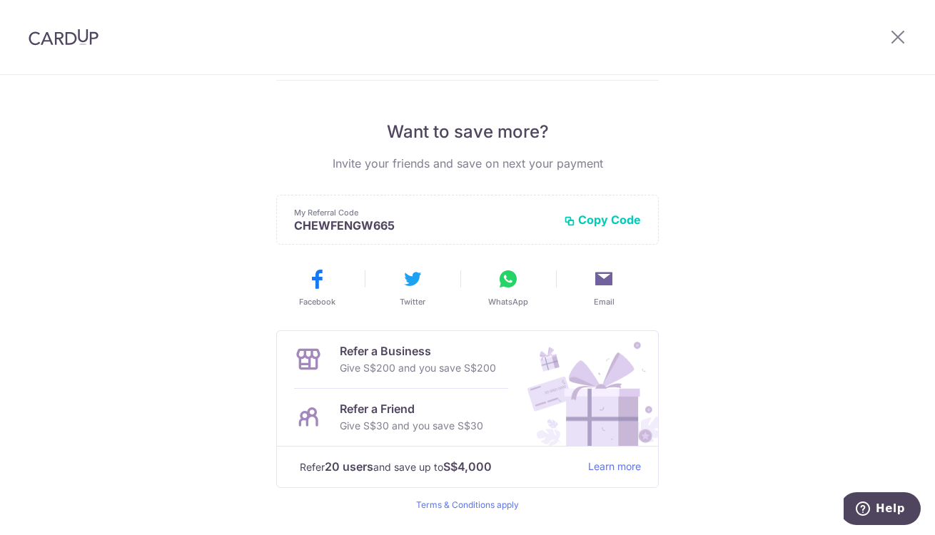
click at [568, 221] on icon at bounding box center [569, 221] width 11 height 11
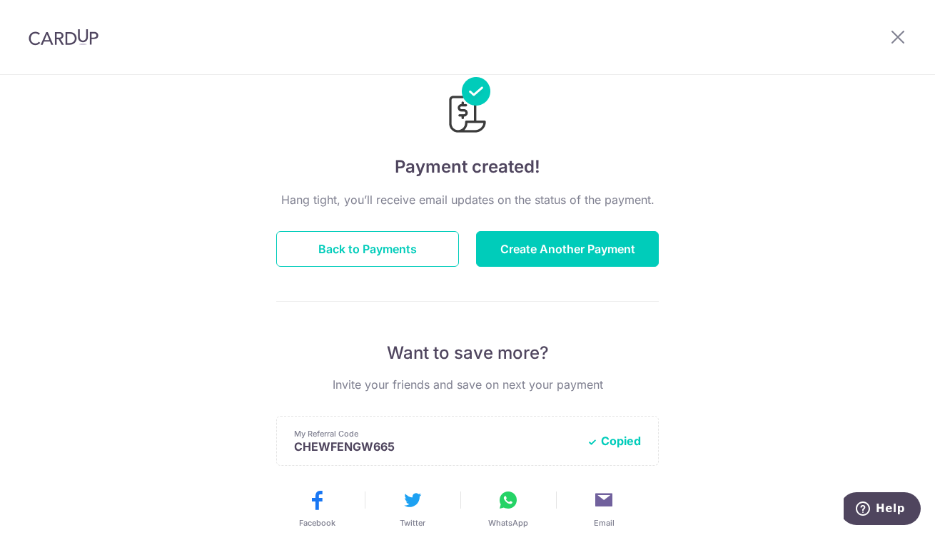
scroll to position [39, 0]
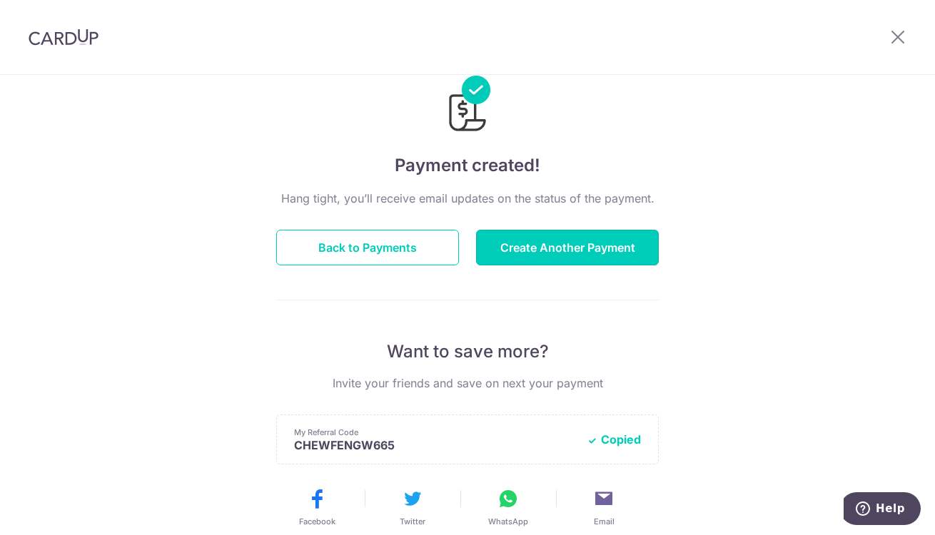
click at [560, 245] on button "Create Another Payment" at bounding box center [567, 248] width 183 height 36
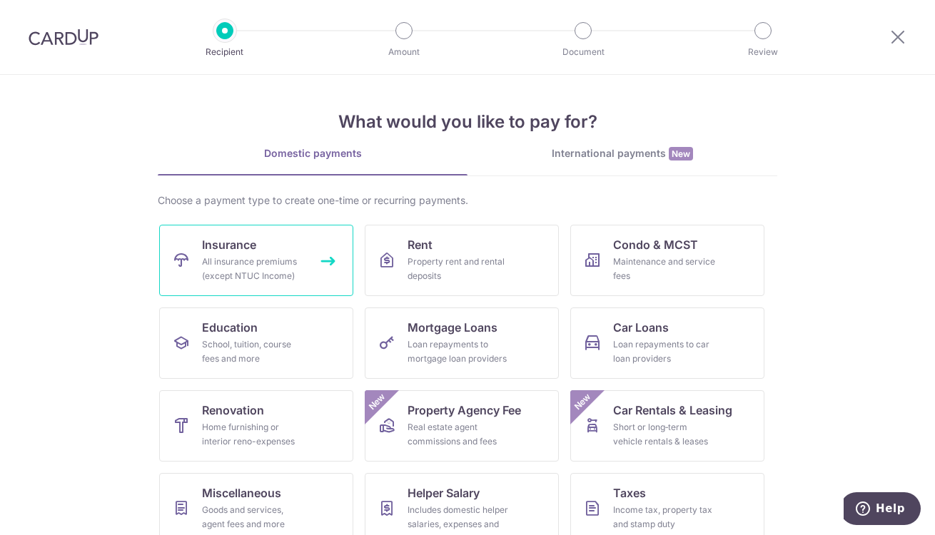
click at [214, 256] on div "All insurance premiums (except NTUC Income)" at bounding box center [253, 269] width 103 height 29
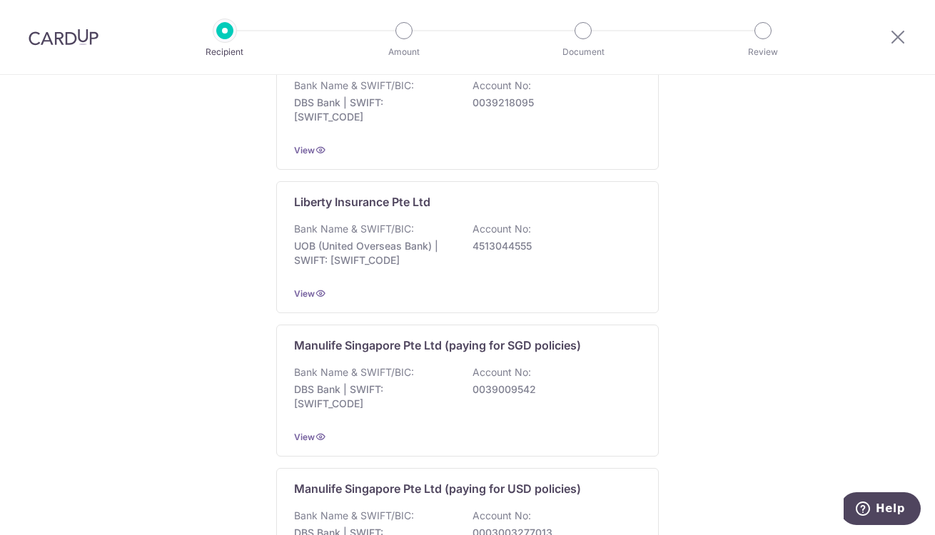
scroll to position [1280, 0]
click at [317, 336] on div "Manulife Singapore Pte Ltd (paying for SGD policies) Bank Name & SWIFT/BIC: DBS…" at bounding box center [467, 392] width 383 height 132
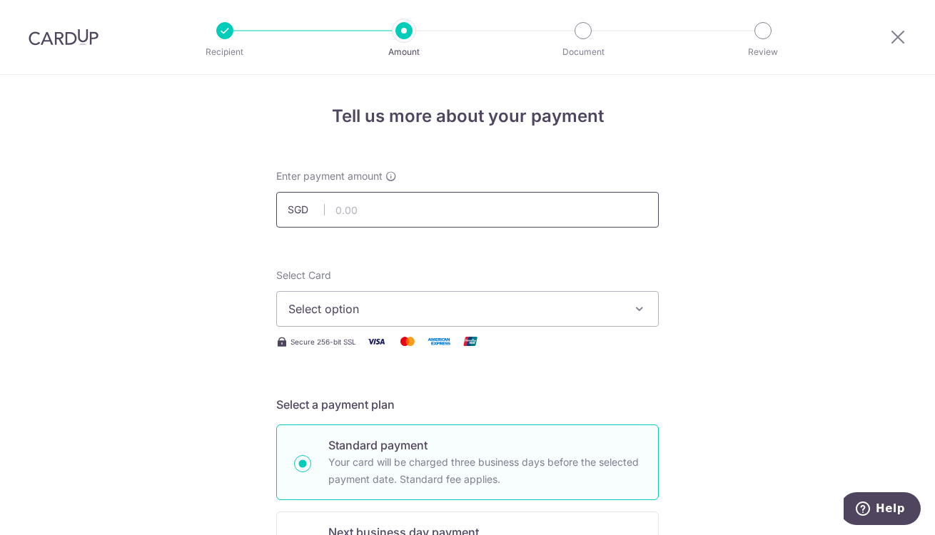
click at [343, 209] on input "text" at bounding box center [467, 210] width 383 height 36
type input "2,288.00"
click at [645, 307] on button "Select option" at bounding box center [467, 309] width 383 height 36
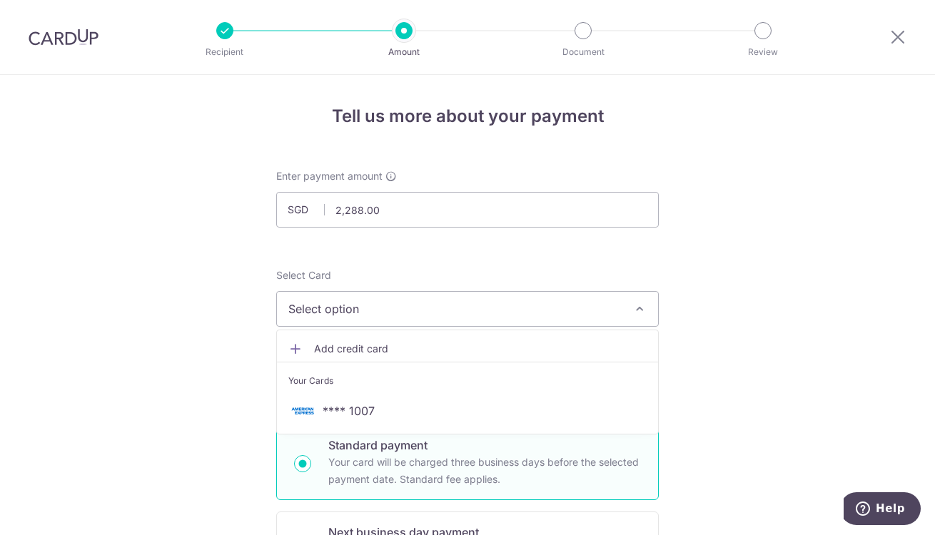
click at [543, 393] on li "Your Cards" at bounding box center [467, 378] width 381 height 32
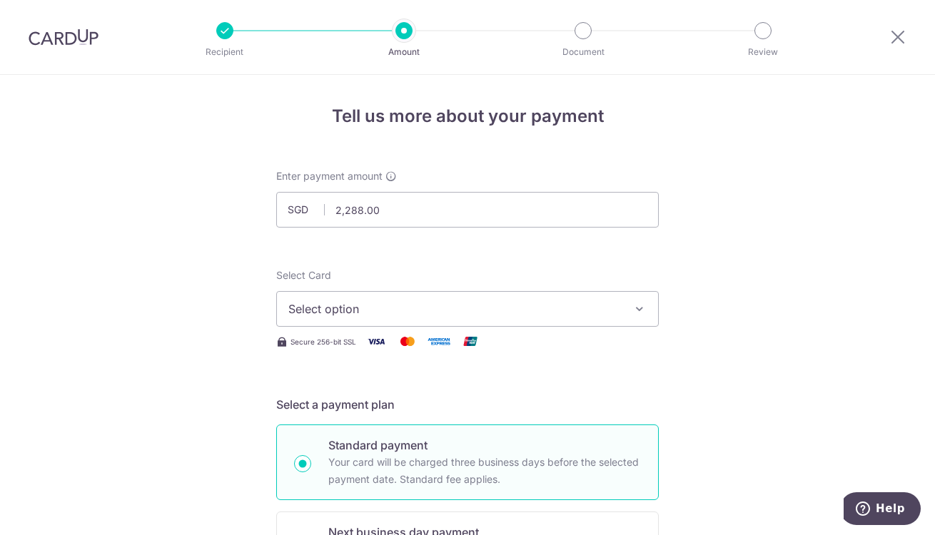
click at [635, 302] on icon "button" at bounding box center [640, 309] width 14 height 14
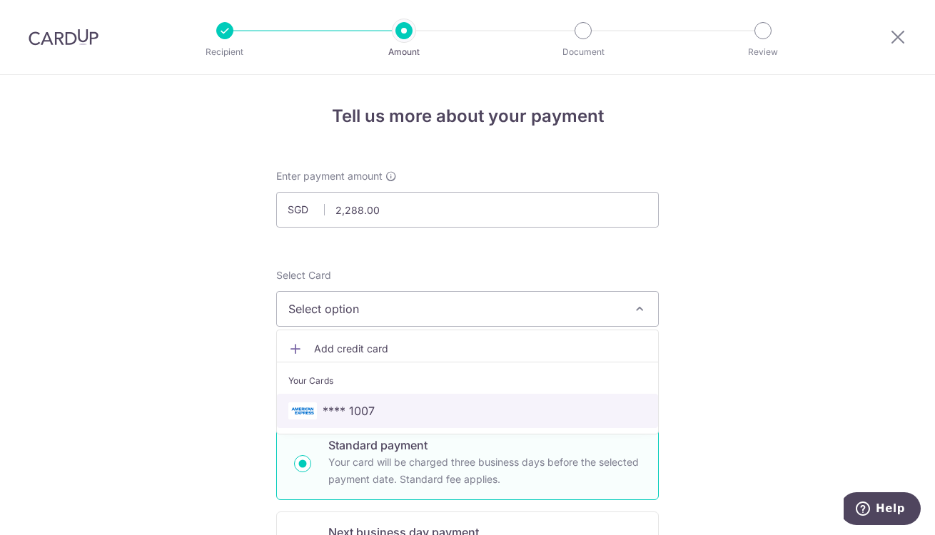
click at [335, 412] on span "**** 1007" at bounding box center [349, 411] width 52 height 17
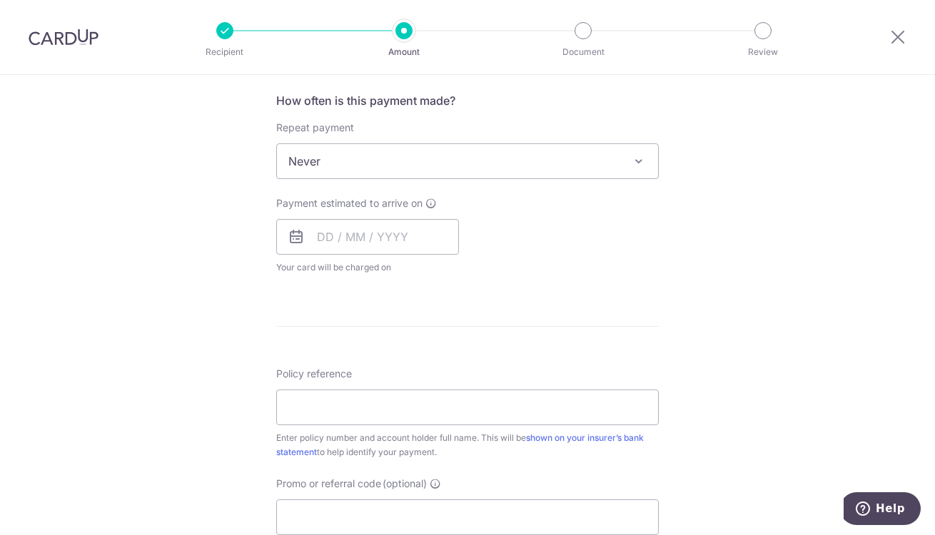
scroll to position [537, 0]
click at [320, 238] on input "text" at bounding box center [367, 236] width 183 height 36
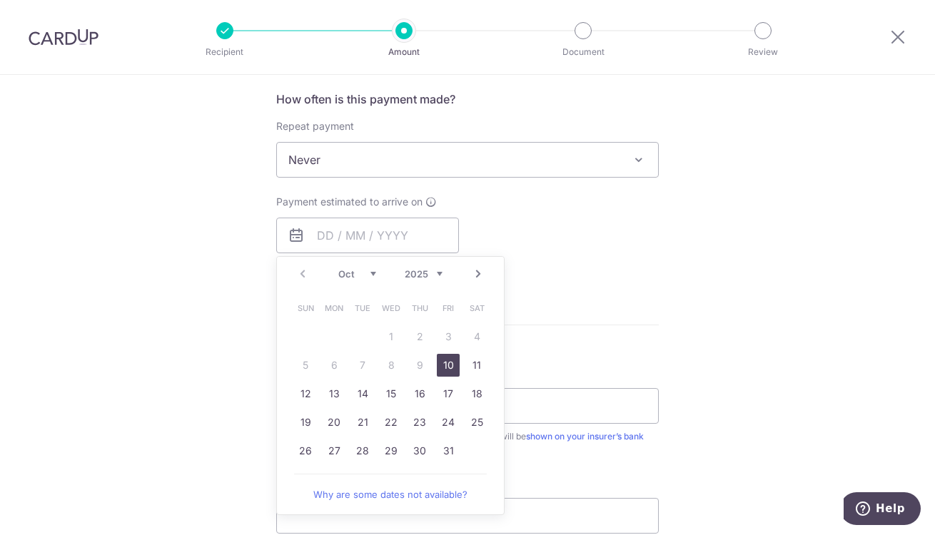
click at [441, 364] on link "10" at bounding box center [448, 365] width 23 height 23
type input "[DATE]"
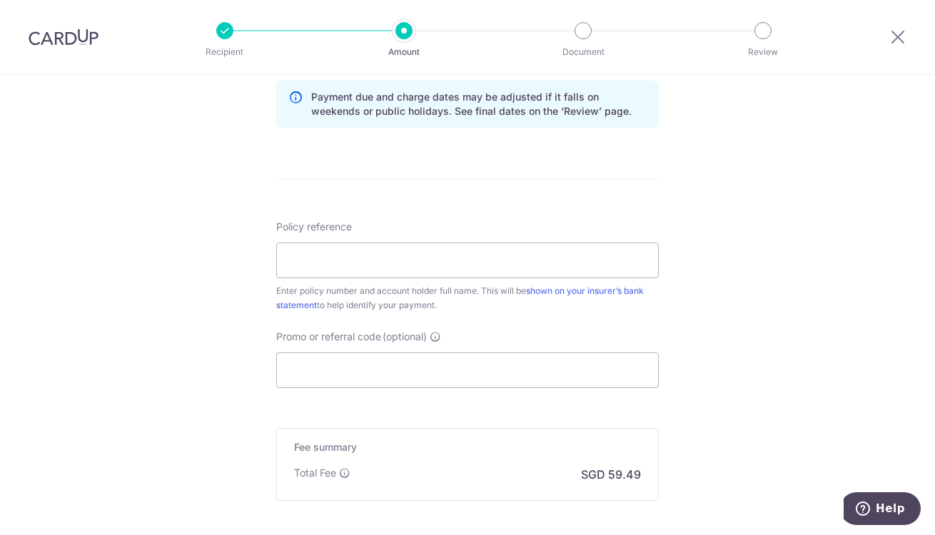
scroll to position [744, 0]
click at [300, 259] on input "Policy reference" at bounding box center [467, 258] width 383 height 36
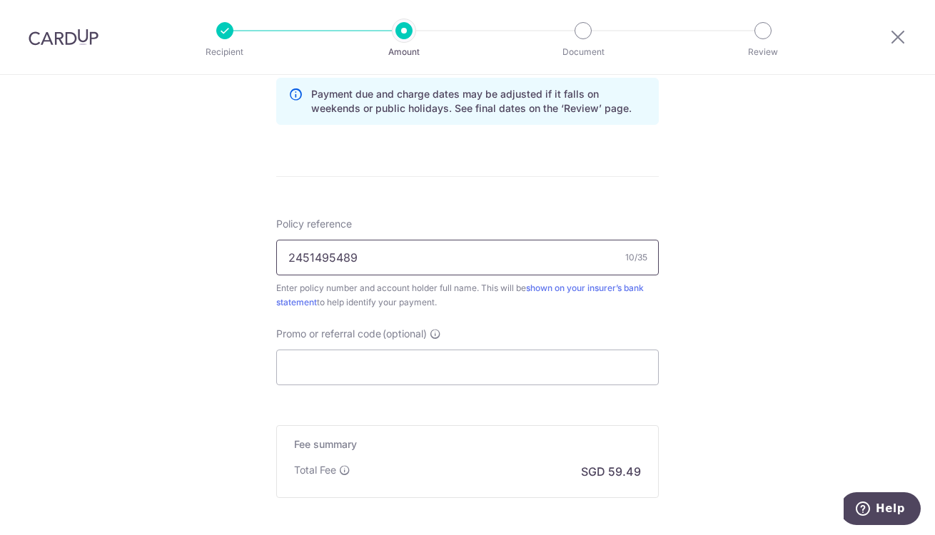
type input "2451495489"
click at [351, 363] on input "Promo or referral code (optional)" at bounding box center [467, 368] width 383 height 36
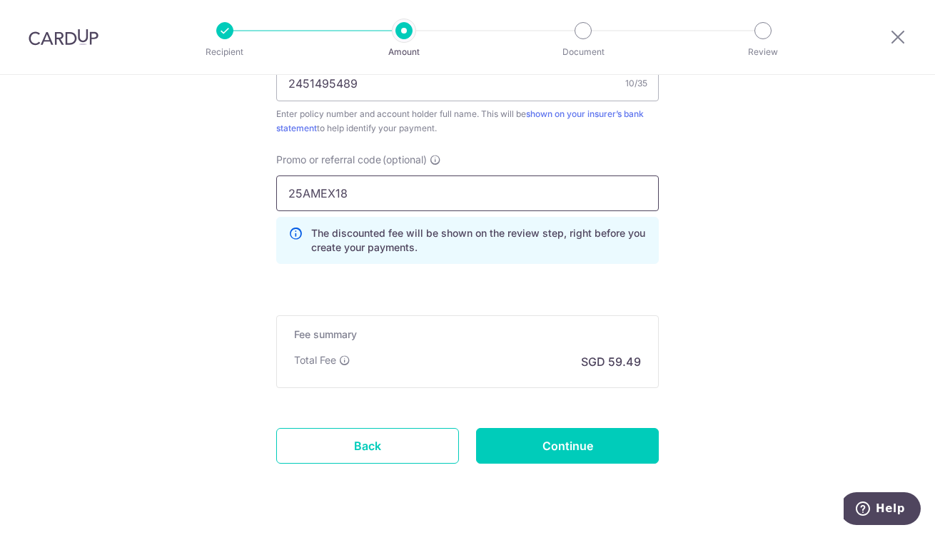
scroll to position [952, 0]
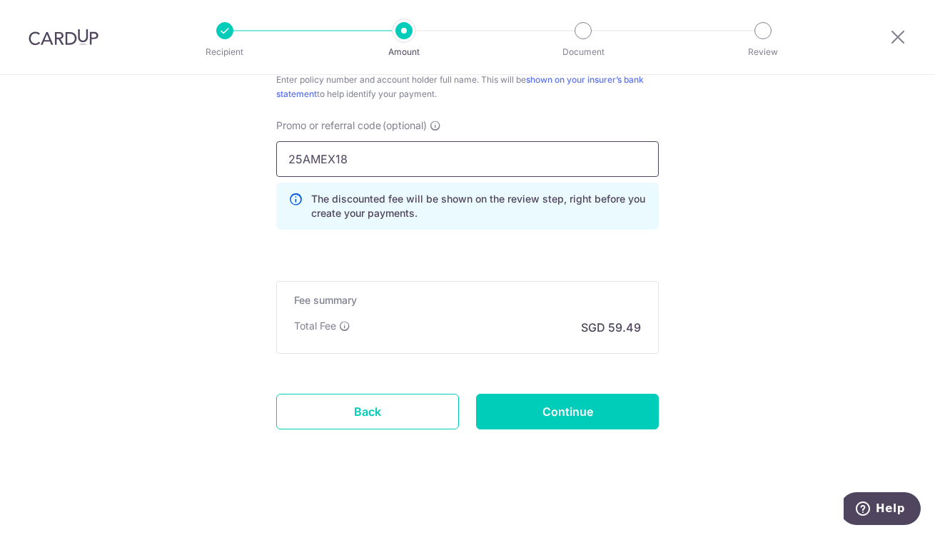
type input "25AMEX18"
click at [561, 406] on input "Continue" at bounding box center [567, 412] width 183 height 36
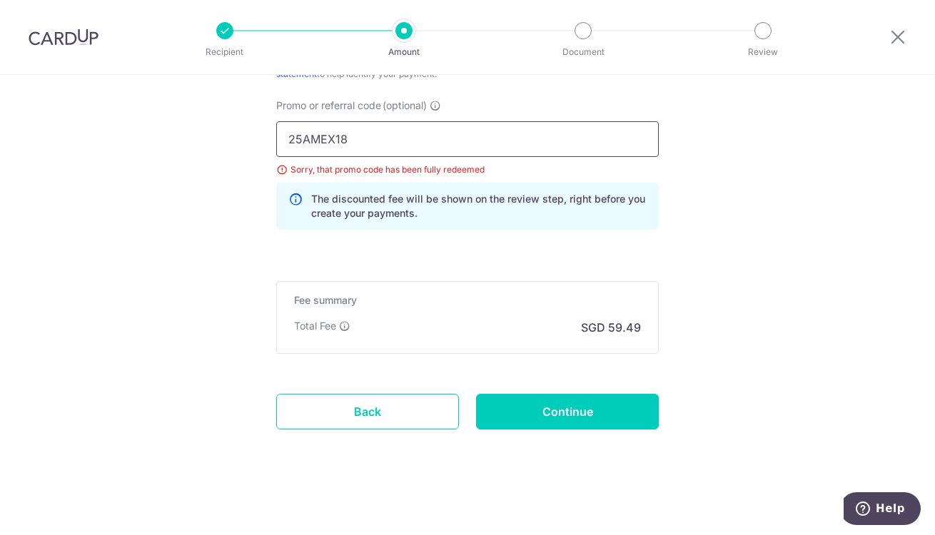
click at [375, 136] on input "25AMEX18" at bounding box center [467, 139] width 383 height 36
type input "25AMEX21"
click at [547, 411] on input "Continue" at bounding box center [567, 412] width 183 height 36
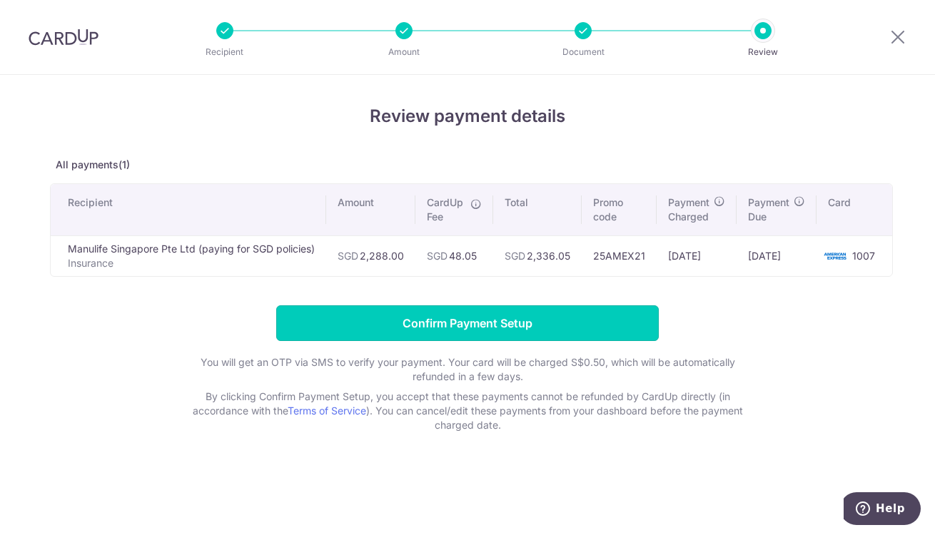
click at [439, 323] on input "Confirm Payment Setup" at bounding box center [467, 324] width 383 height 36
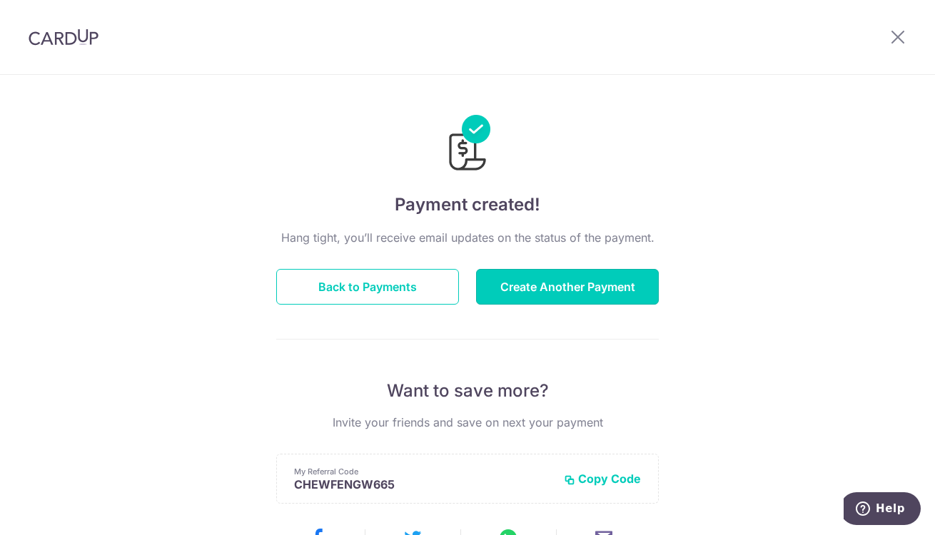
click at [535, 288] on button "Create Another Payment" at bounding box center [567, 287] width 183 height 36
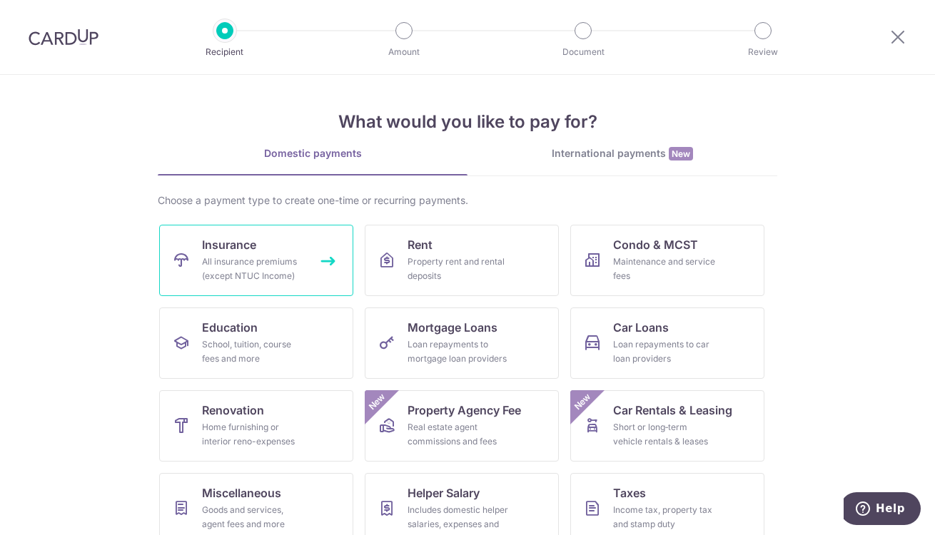
click at [215, 262] on div "All insurance premiums (except NTUC Income)" at bounding box center [253, 269] width 103 height 29
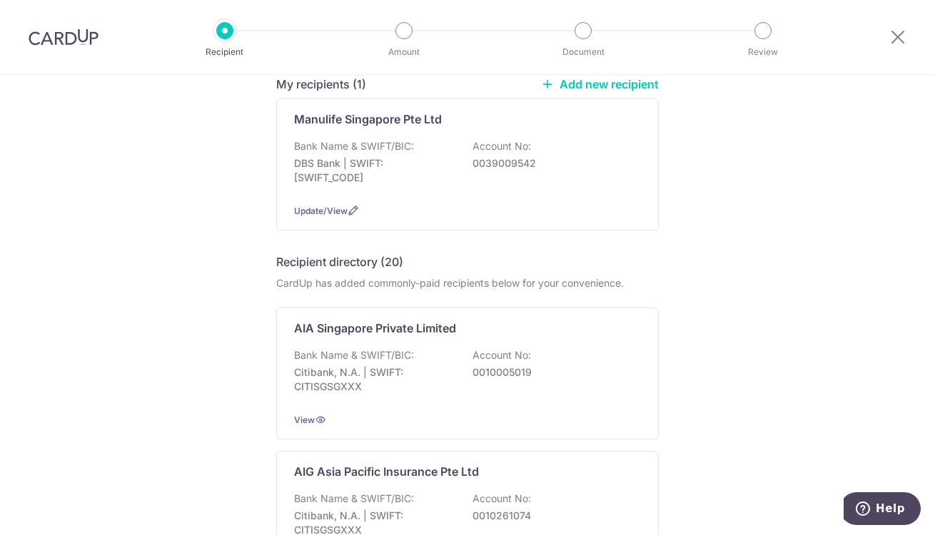
scroll to position [130, 0]
click at [341, 140] on p "Bank Name & SWIFT/BIC:" at bounding box center [354, 146] width 120 height 14
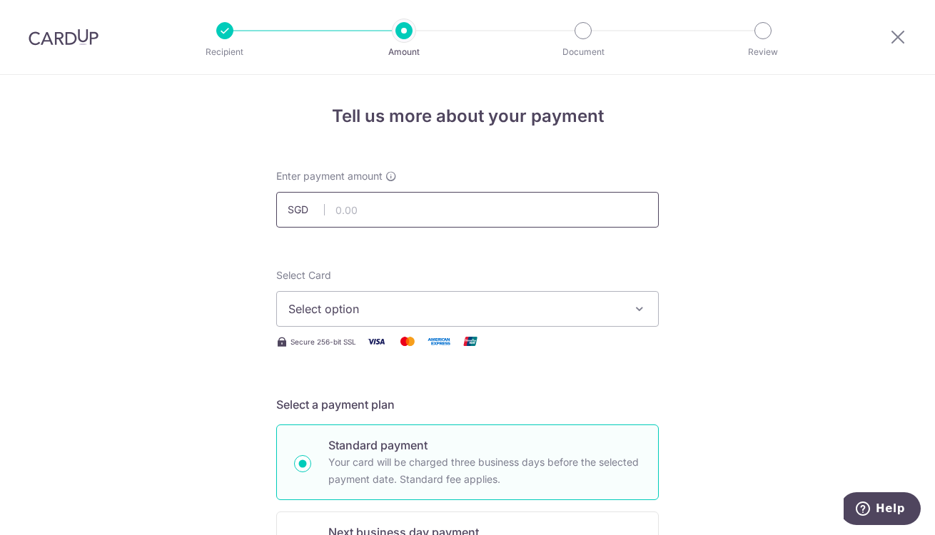
click at [388, 209] on input "text" at bounding box center [467, 210] width 383 height 36
type input "2,288.00"
click at [494, 269] on div "Select Card Select option Add credit card Your Cards **** 1007" at bounding box center [467, 297] width 383 height 59
click at [633, 306] on icon "button" at bounding box center [640, 309] width 14 height 14
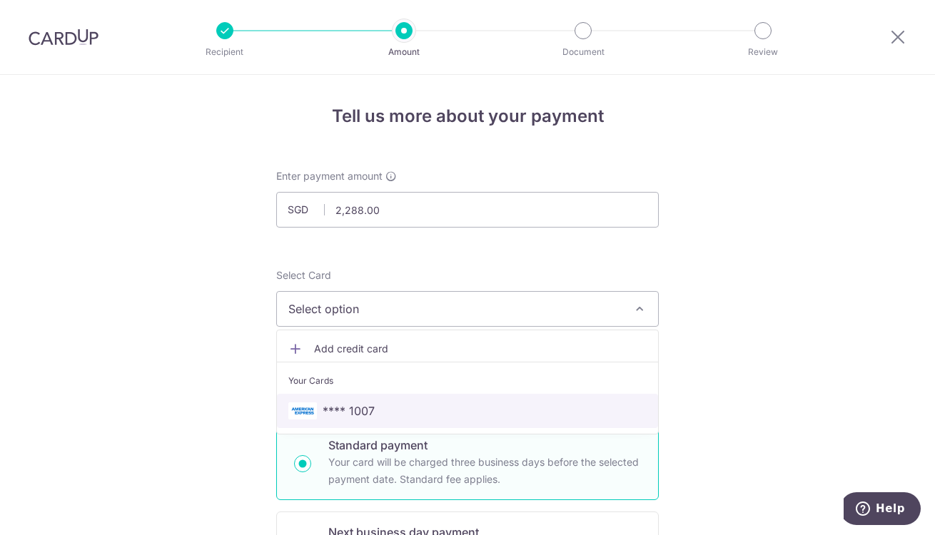
click at [335, 411] on span "**** 1007" at bounding box center [349, 411] width 52 height 17
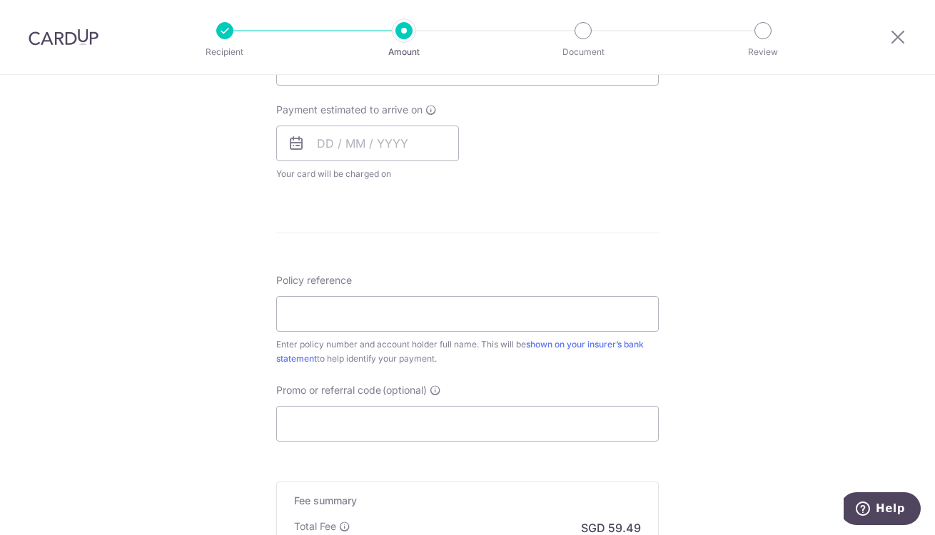
scroll to position [630, 0]
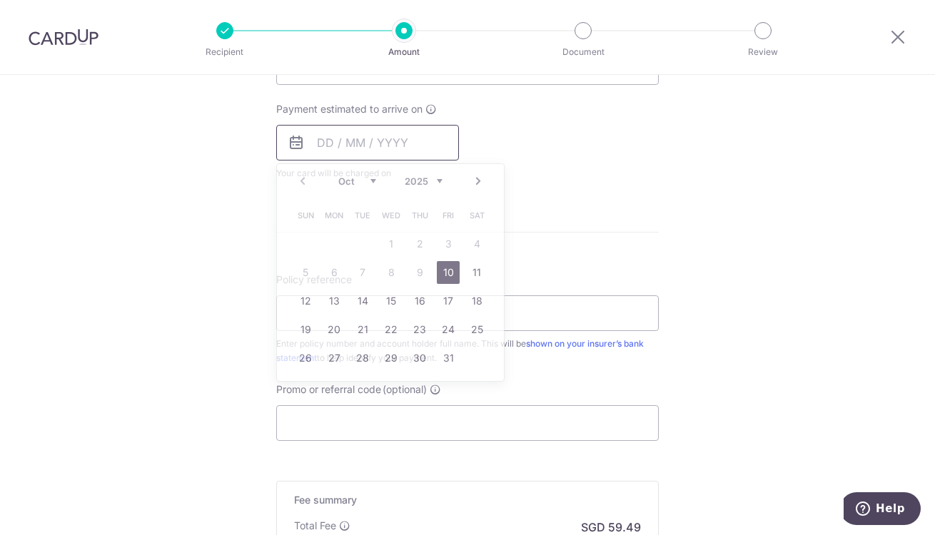
click at [327, 144] on input "text" at bounding box center [367, 143] width 183 height 36
click at [443, 268] on link "10" at bounding box center [448, 272] width 23 height 23
type input "[DATE]"
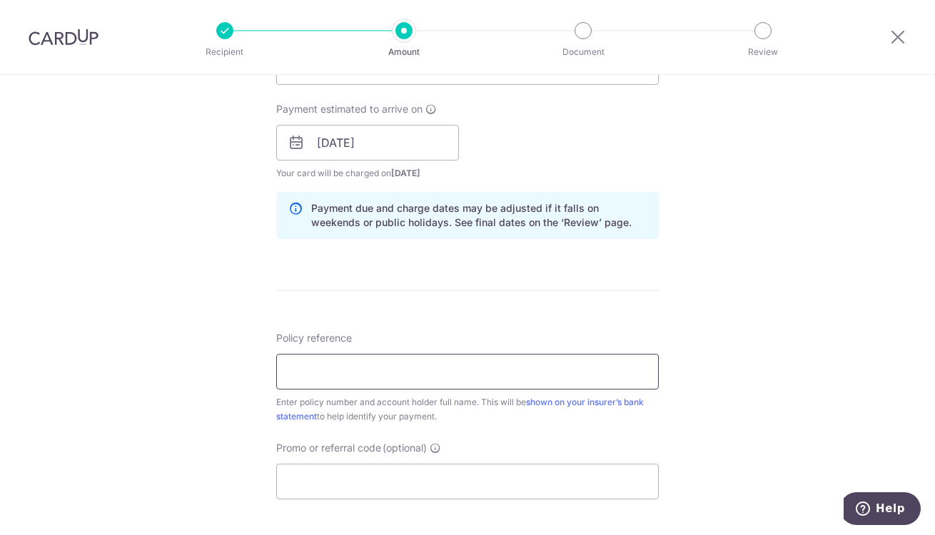
click at [368, 363] on input "Policy reference" at bounding box center [467, 372] width 383 height 36
type input "2451495166"
click at [289, 479] on input "Promo or referral code (optional)" at bounding box center [467, 482] width 383 height 36
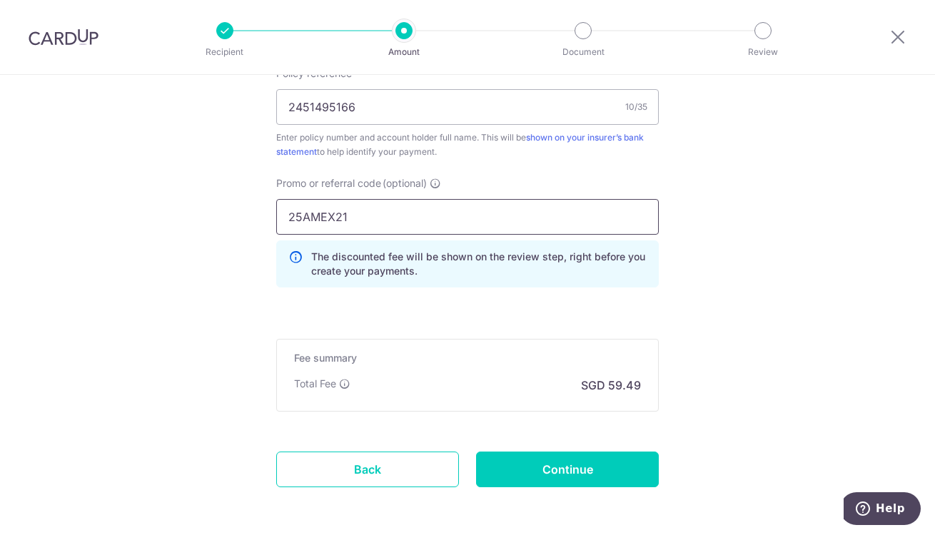
scroll to position [895, 0]
type input "25AMEX21"
click at [550, 467] on input "Continue" at bounding box center [567, 470] width 183 height 36
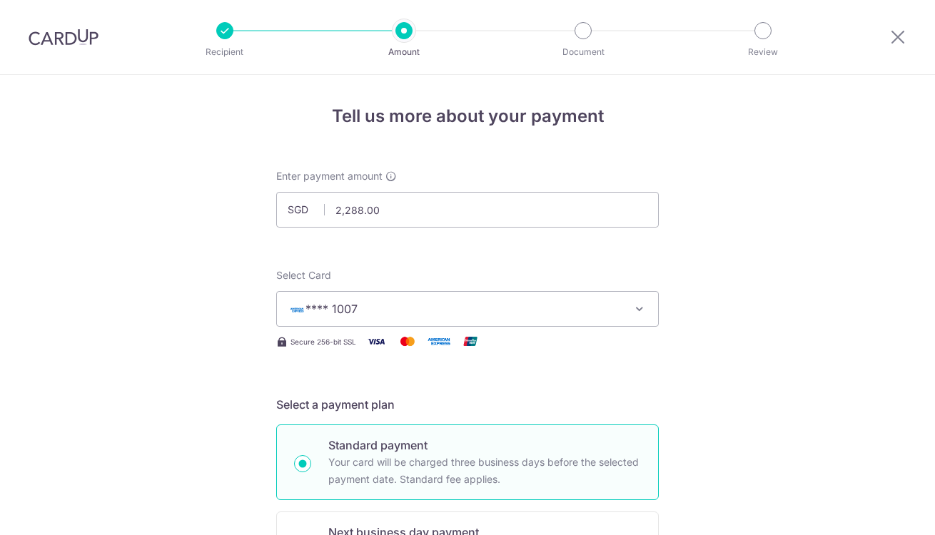
scroll to position [972, 0]
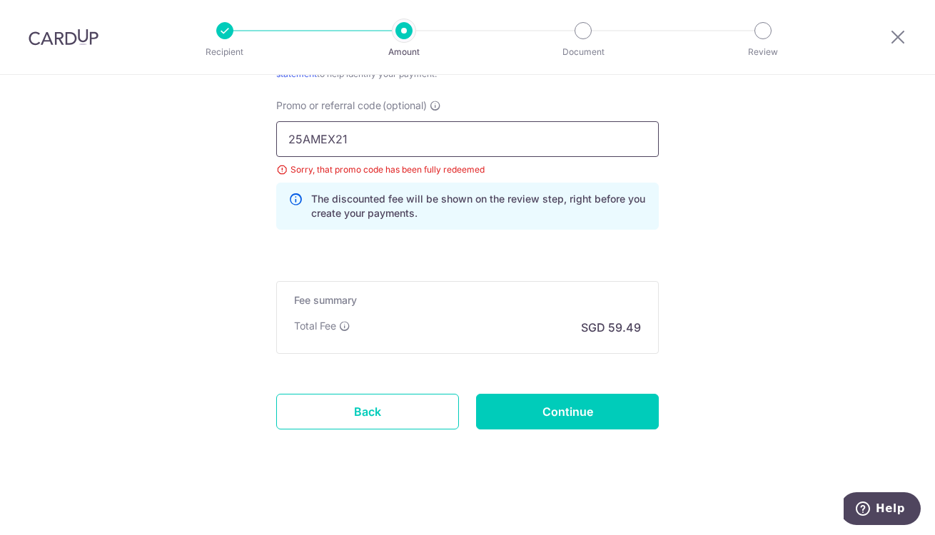
click at [358, 139] on input "25AMEX21" at bounding box center [467, 139] width 383 height 36
type input "2"
type input "rec185"
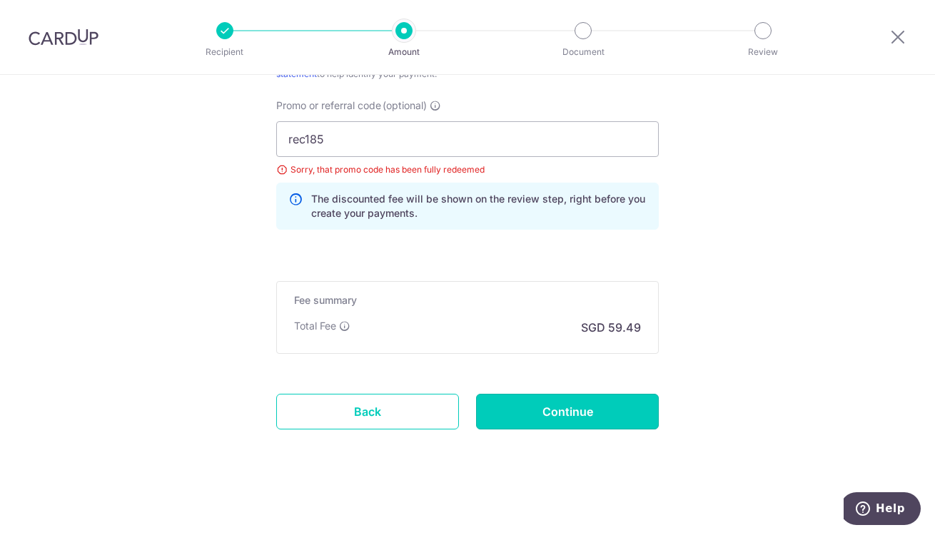
click at [541, 406] on input "Continue" at bounding box center [567, 412] width 183 height 36
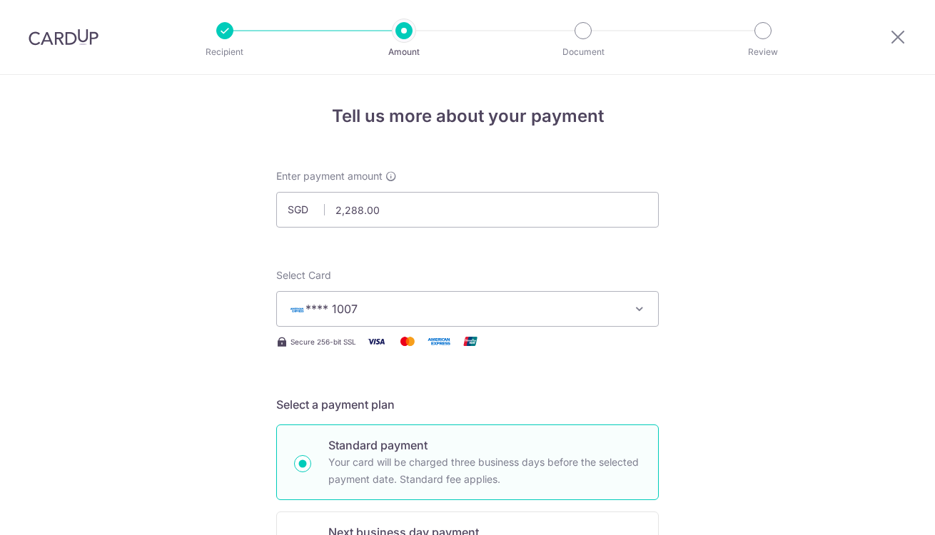
scroll to position [972, 0]
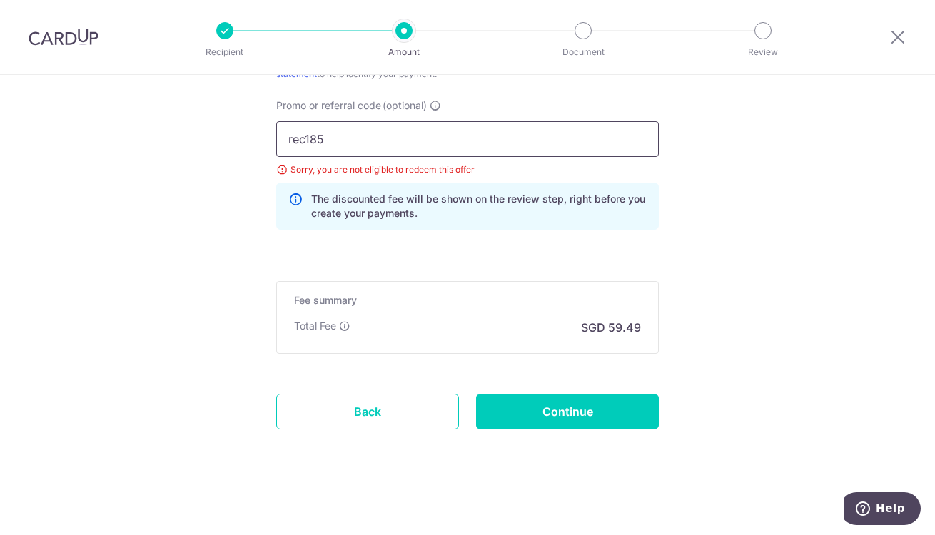
click at [331, 141] on input "rec185" at bounding box center [467, 139] width 383 height 36
type input "r"
type input "SETHISFY"
click at [550, 409] on input "Continue" at bounding box center [567, 412] width 183 height 36
click at [355, 139] on input "SETHISFY" at bounding box center [467, 139] width 383 height 36
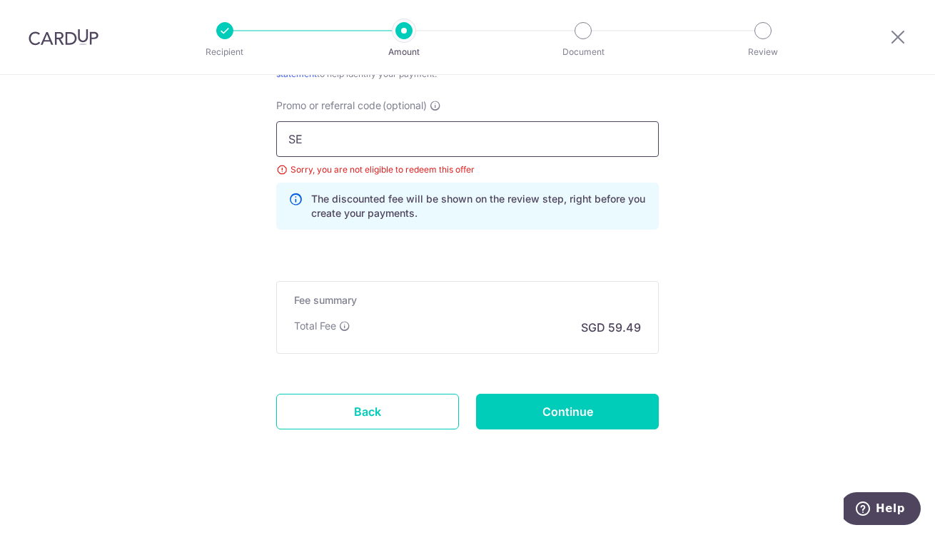
type input "S"
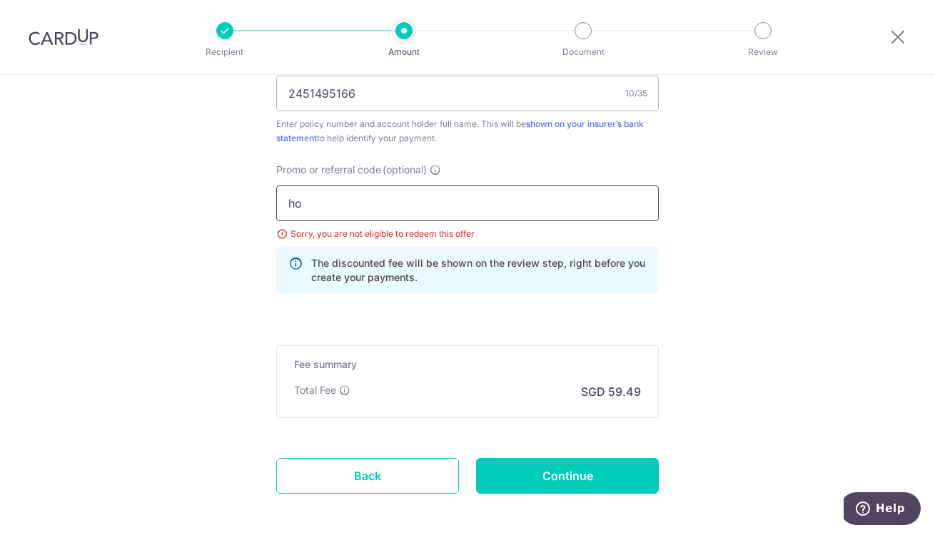
scroll to position [972, 0]
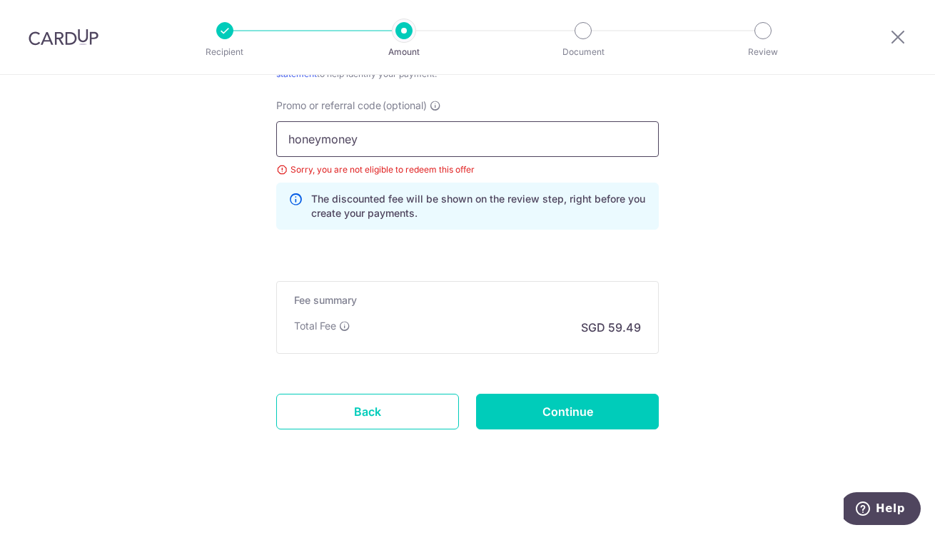
type input "honeymoney"
click at [554, 409] on input "Continue" at bounding box center [567, 412] width 183 height 36
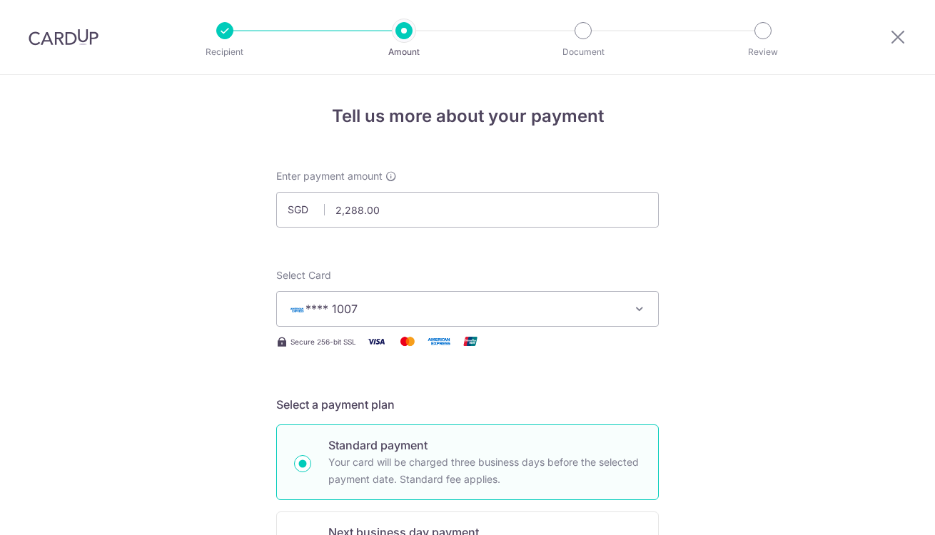
scroll to position [972, 0]
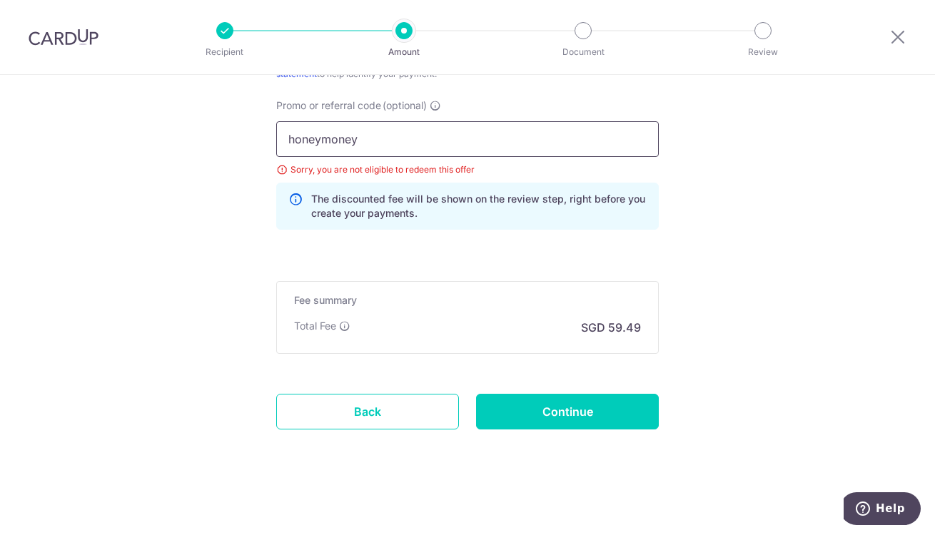
click at [366, 146] on input "honeymoney" at bounding box center [467, 139] width 383 height 36
type input "h"
type input "get225"
click at [562, 411] on input "Continue" at bounding box center [567, 412] width 183 height 36
click at [338, 137] on input "get225" at bounding box center [467, 139] width 383 height 36
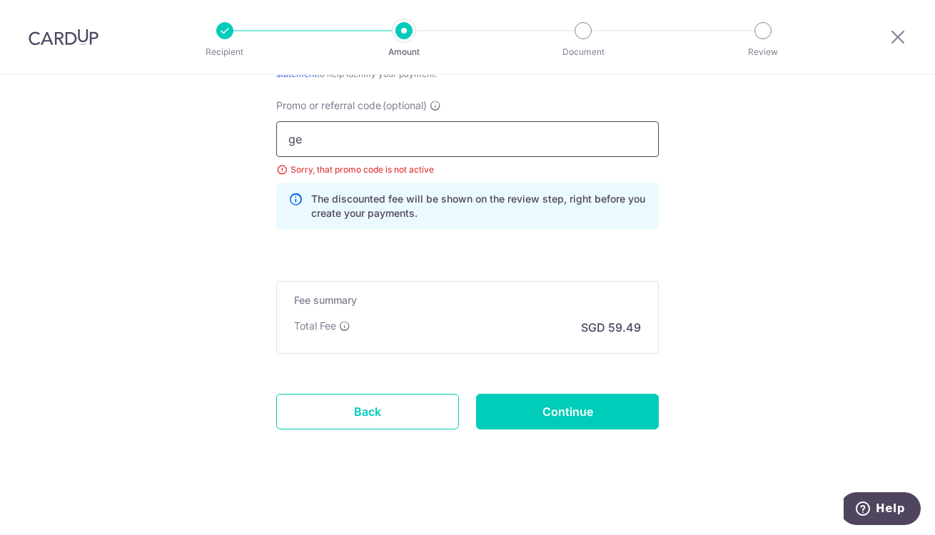
type input "g"
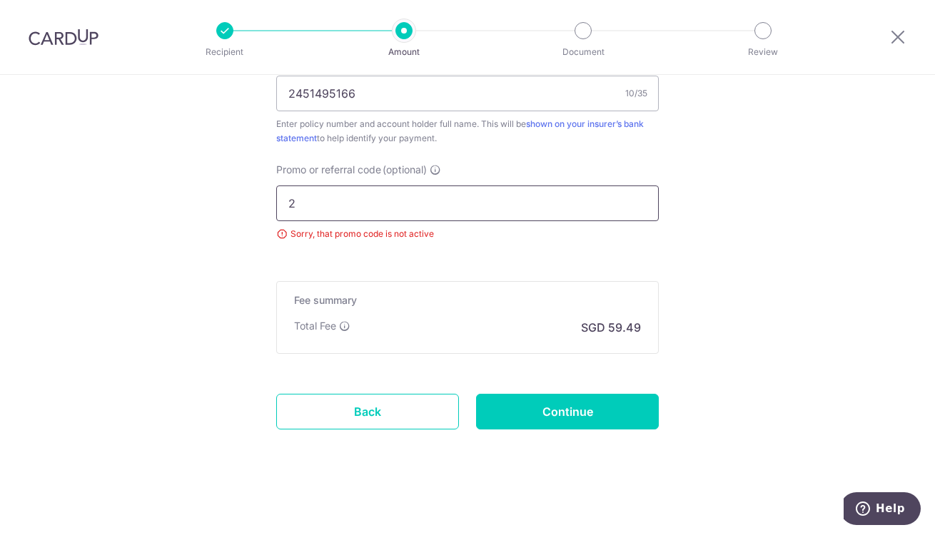
scroll to position [972, 0]
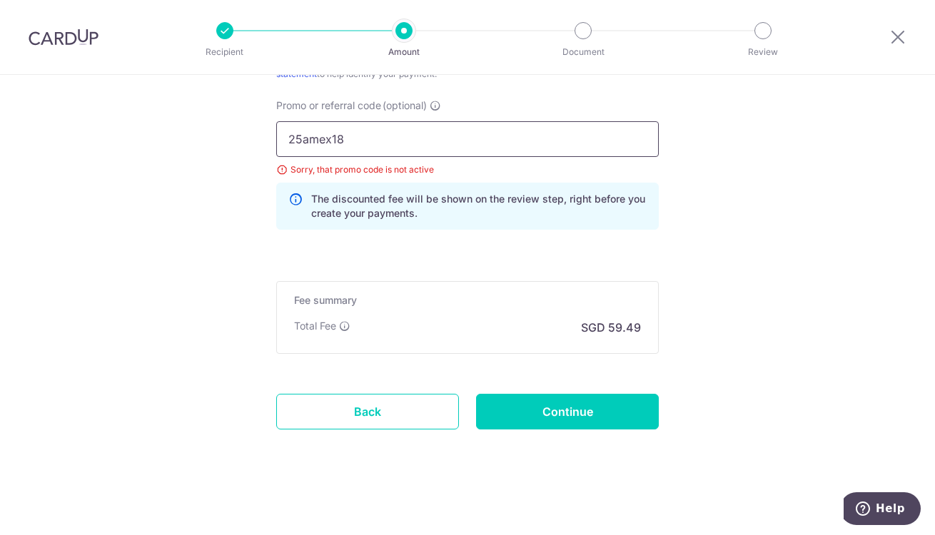
type input "25amex18"
click at [561, 405] on input "Continue" at bounding box center [567, 412] width 183 height 36
drag, startPoint x: 349, startPoint y: 139, endPoint x: 280, endPoint y: 131, distance: 69.8
click at [280, 131] on input "25amex18" at bounding box center [467, 139] width 383 height 36
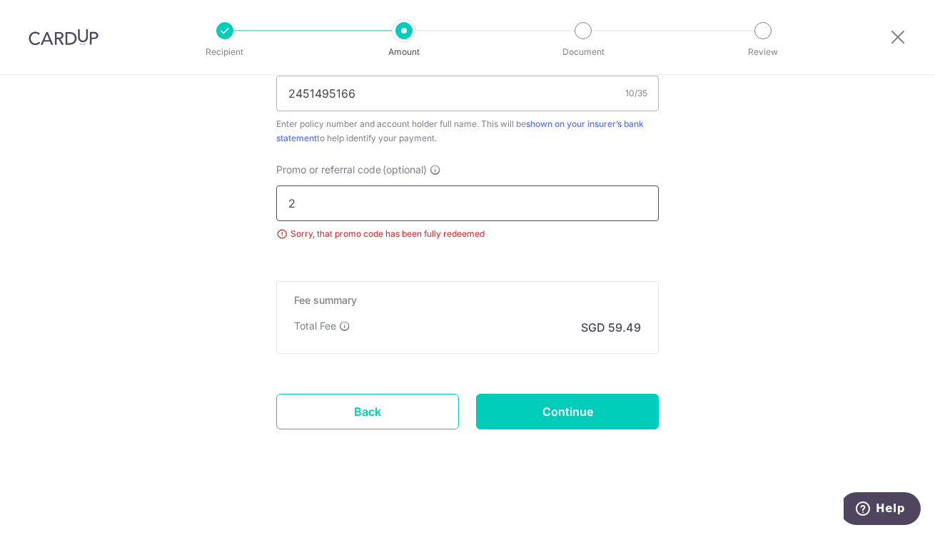
scroll to position [972, 0]
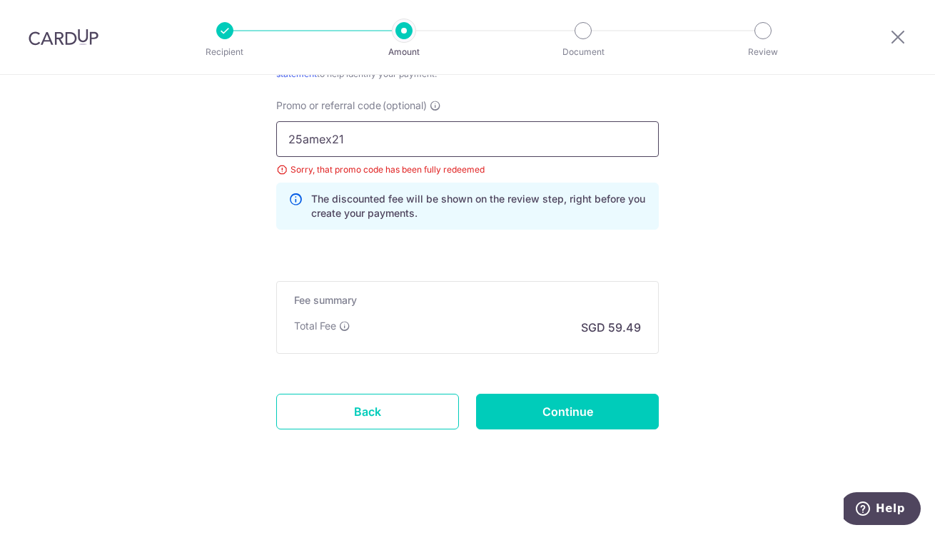
type input "25amex21"
click at [545, 410] on input "Continue" at bounding box center [567, 412] width 183 height 36
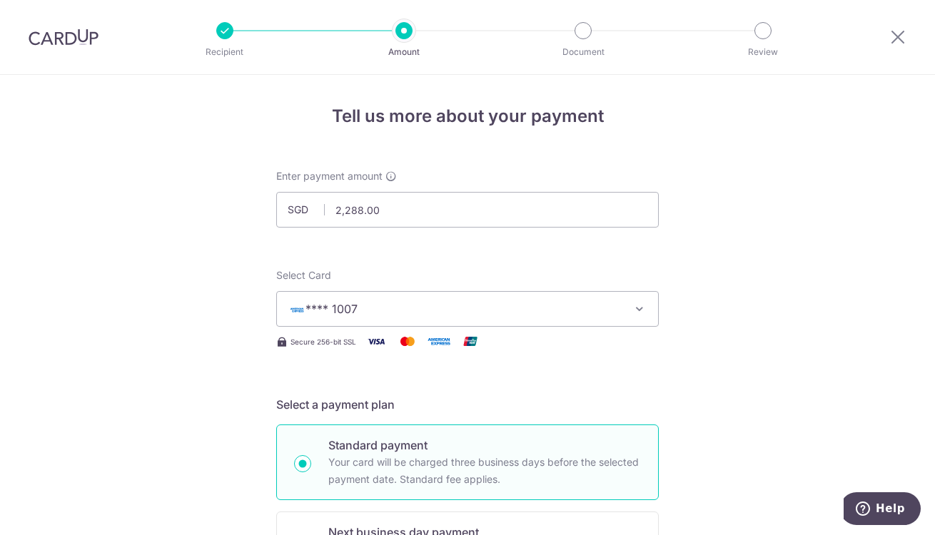
scroll to position [972, 0]
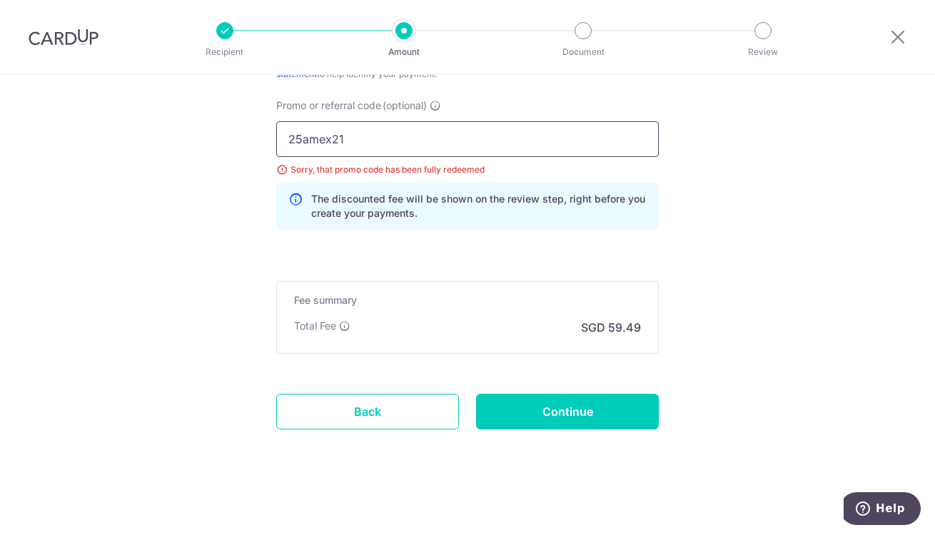
drag, startPoint x: 356, startPoint y: 144, endPoint x: 249, endPoint y: 137, distance: 107.3
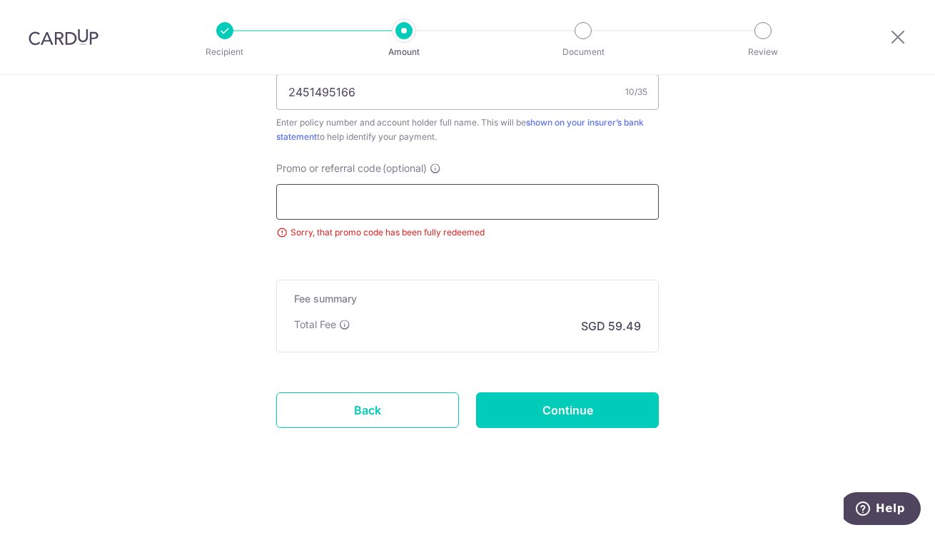
scroll to position [908, 0]
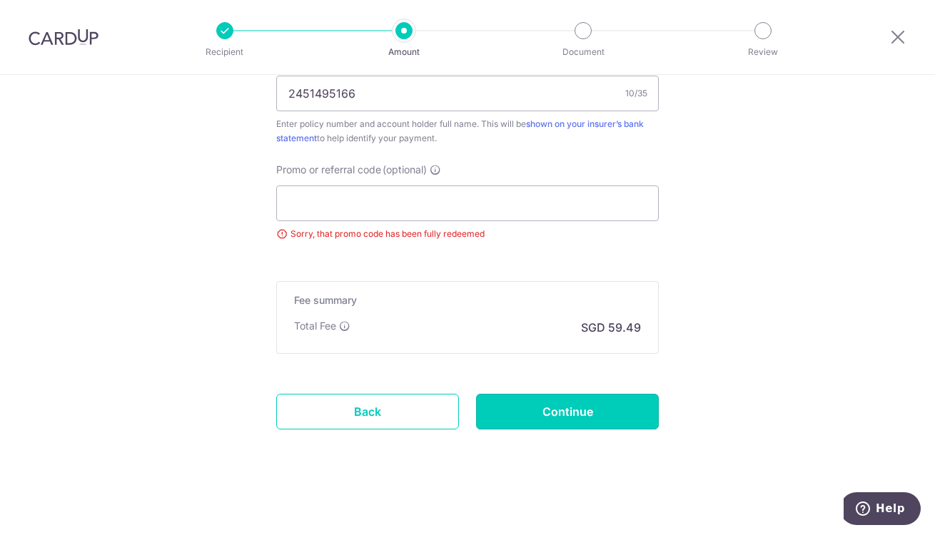
click at [558, 412] on input "Continue" at bounding box center [567, 412] width 183 height 36
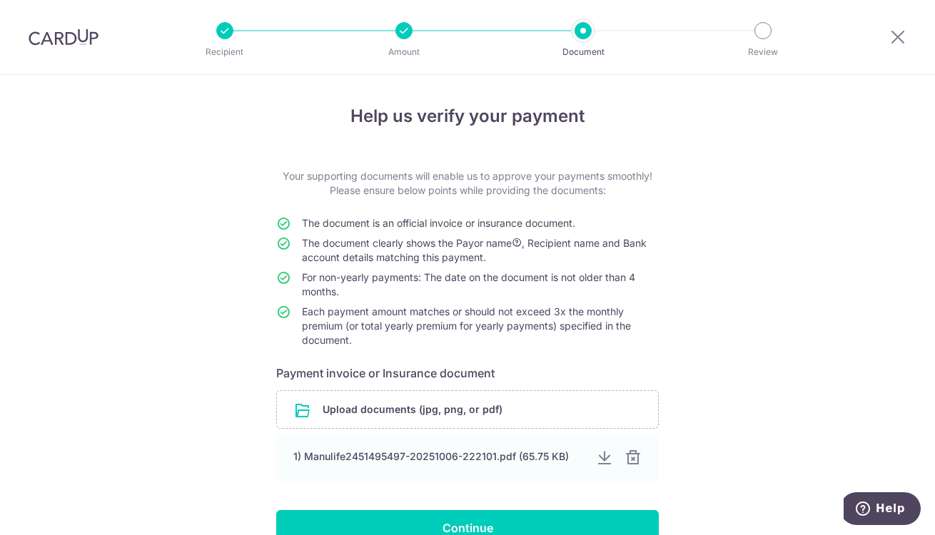
click at [428, 413] on input "file" at bounding box center [467, 409] width 381 height 37
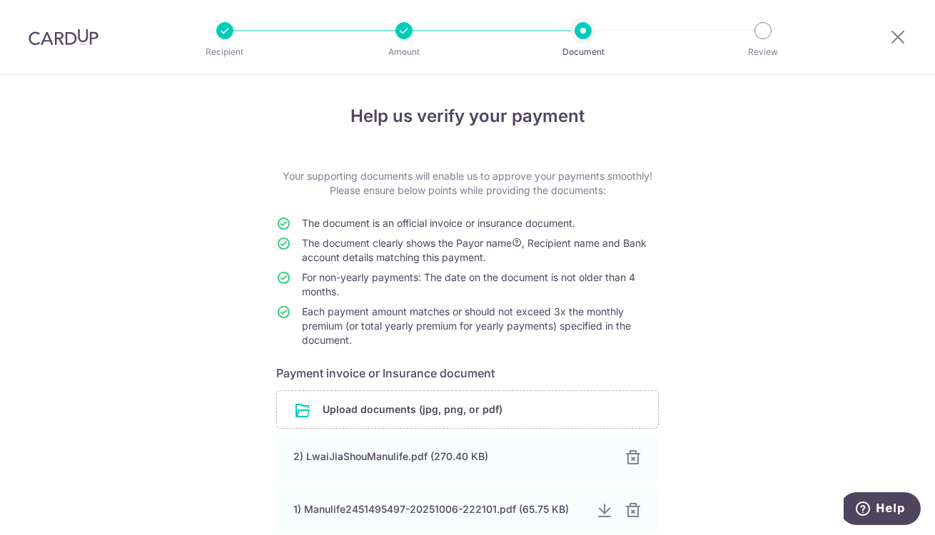
scroll to position [150, 0]
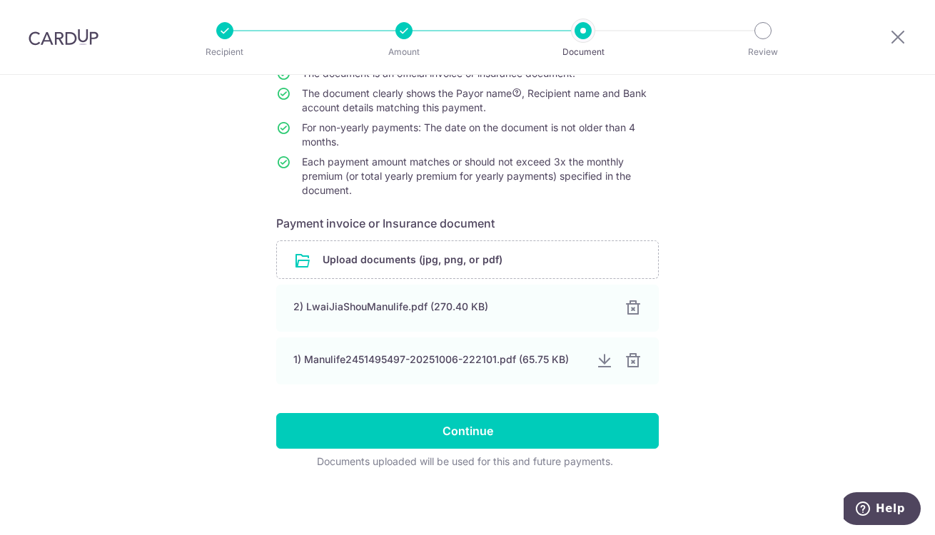
drag, startPoint x: 690, startPoint y: 445, endPoint x: 620, endPoint y: 560, distance: 135.6
click at [620, 535] on html "Recipient Amount Document Review Help us verify your payment Your supporting do…" at bounding box center [467, 267] width 935 height 535
click at [463, 433] on input "Continue" at bounding box center [467, 431] width 383 height 36
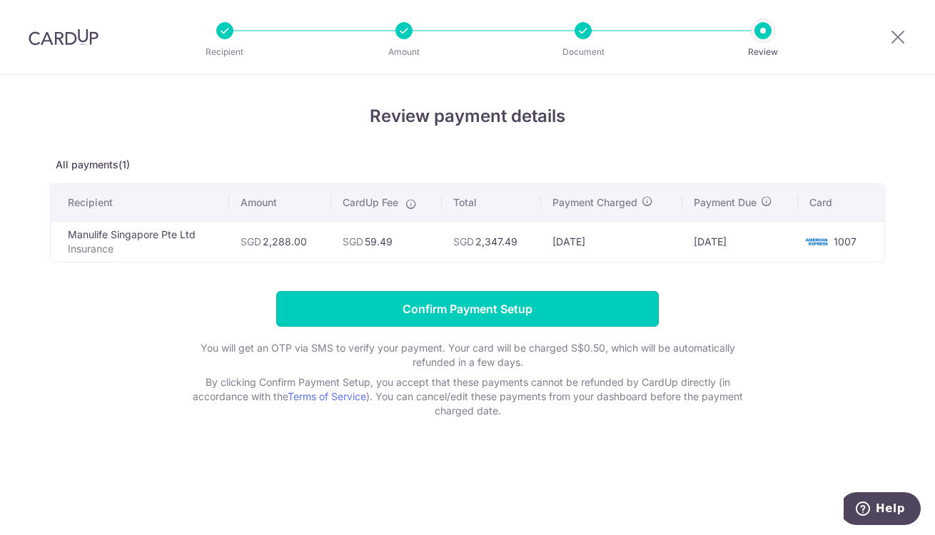
click at [468, 313] on input "Confirm Payment Setup" at bounding box center [467, 309] width 383 height 36
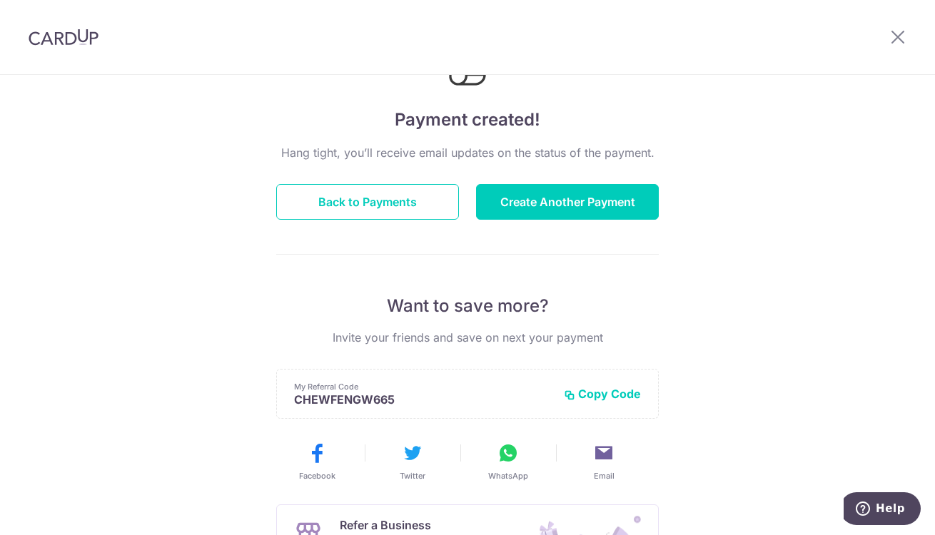
scroll to position [142, 0]
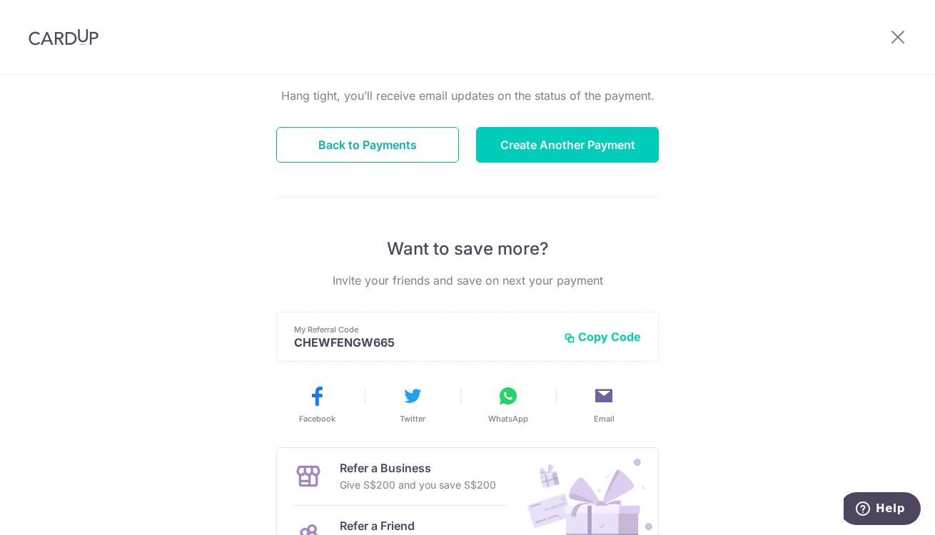
click at [323, 151] on button "Back to Payments" at bounding box center [367, 145] width 183 height 36
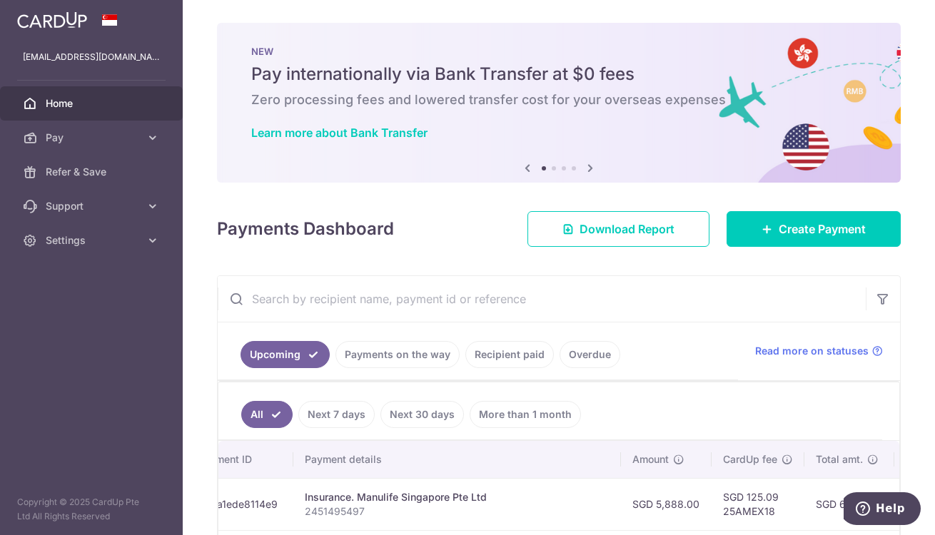
click at [36, 141] on icon at bounding box center [30, 138] width 14 height 14
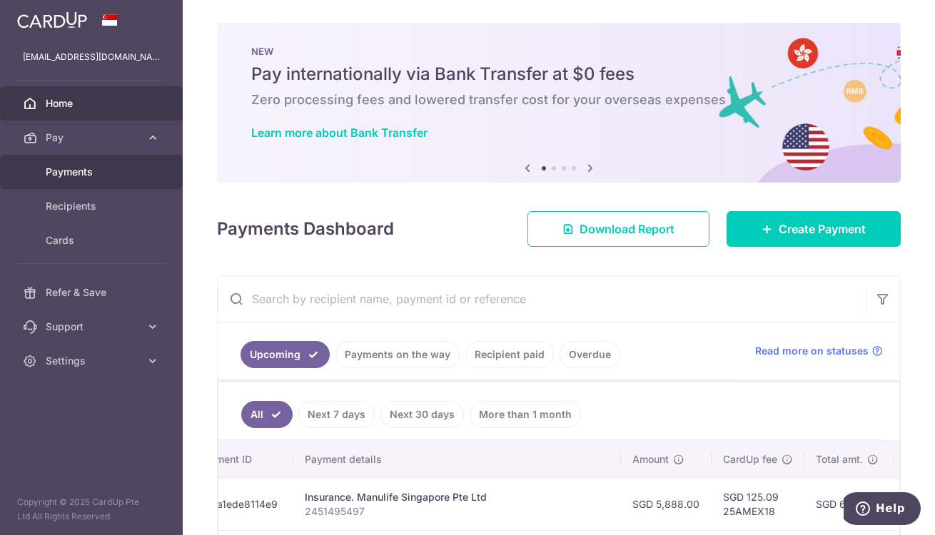
click at [52, 176] on span "Payments" at bounding box center [93, 172] width 94 height 14
